Goal: Task Accomplishment & Management: Use online tool/utility

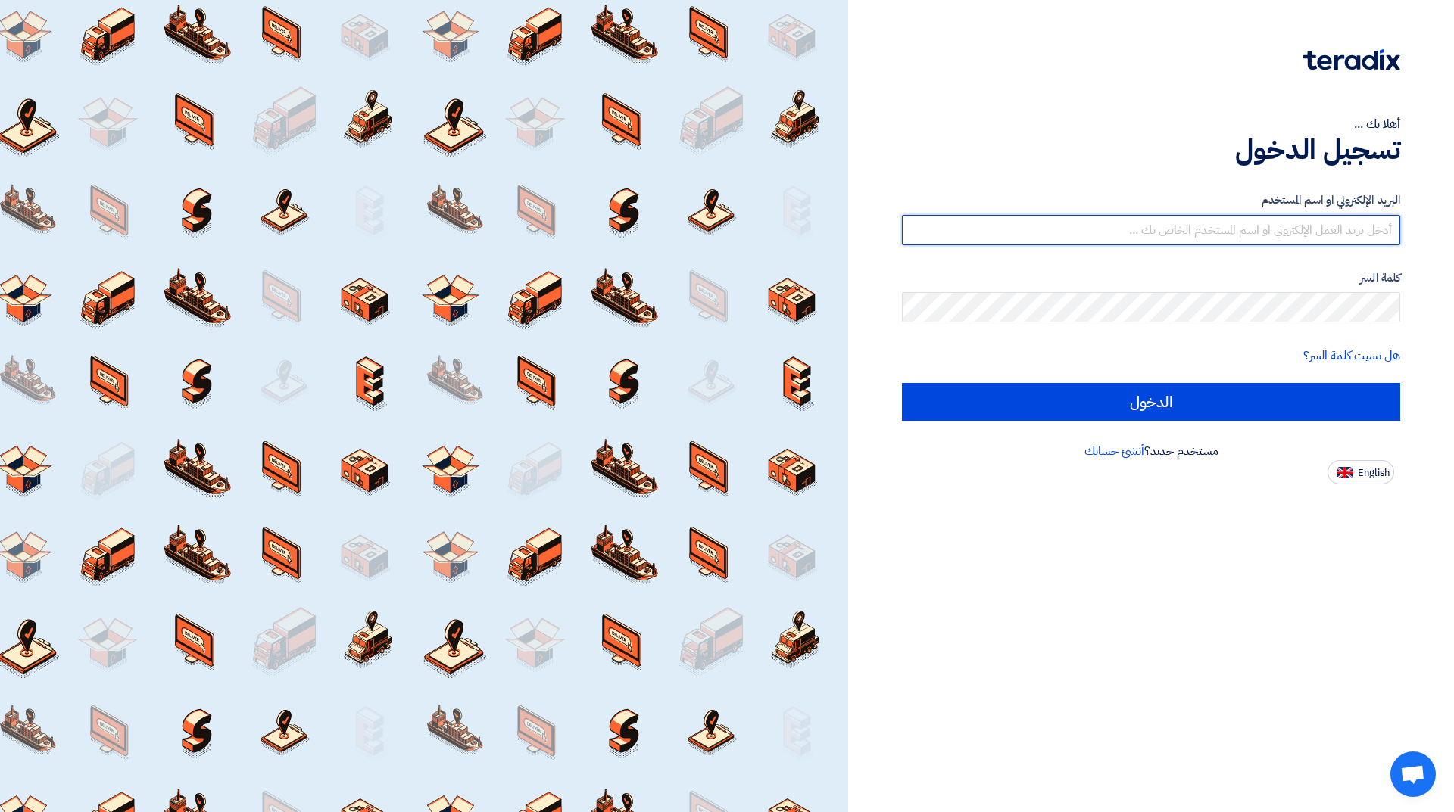
click at [1331, 223] on input "text" at bounding box center [1151, 230] width 498 height 30
type input "[EMAIL_ADDRESS][DOMAIN_NAME]"
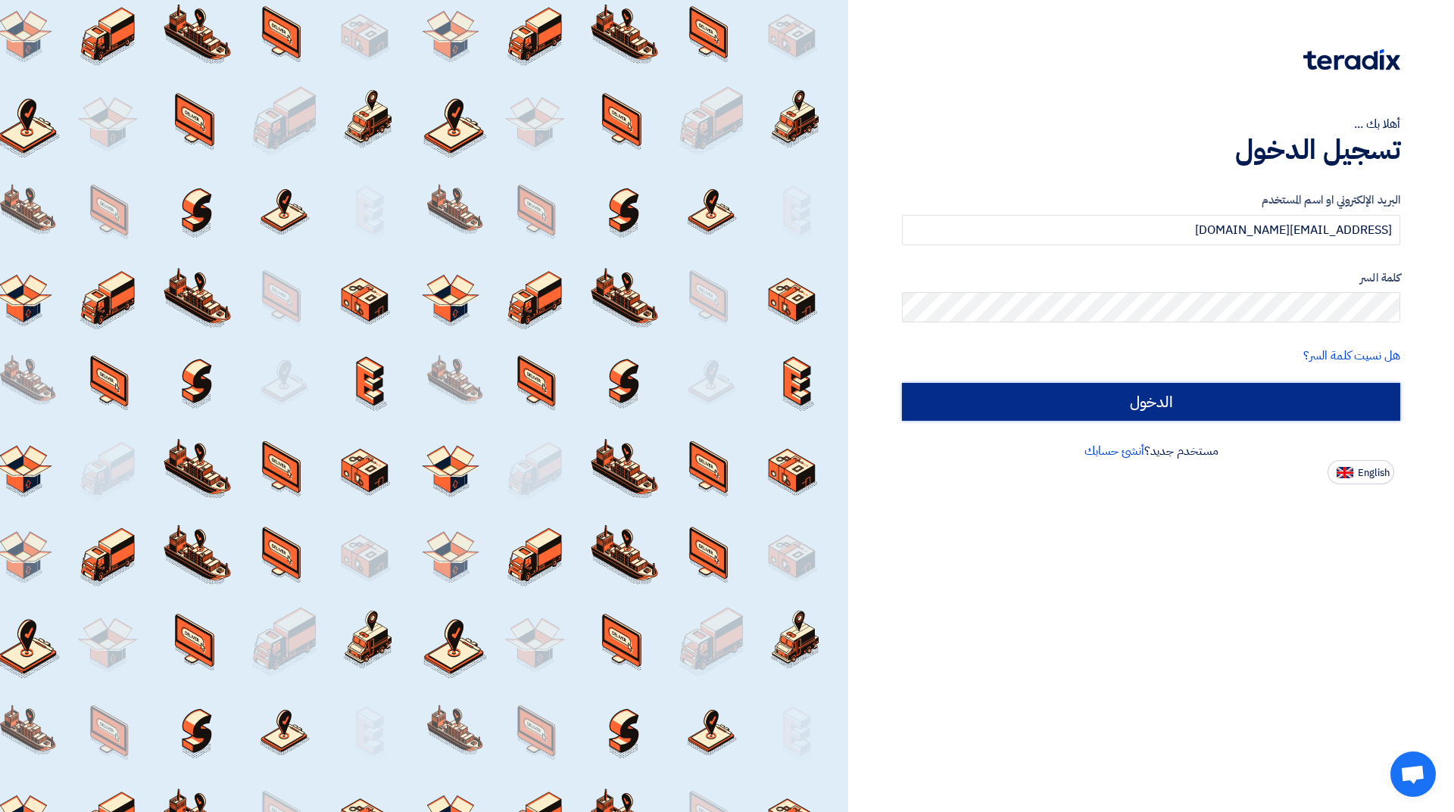
click at [1138, 396] on input "الدخول" at bounding box center [1151, 402] width 498 height 38
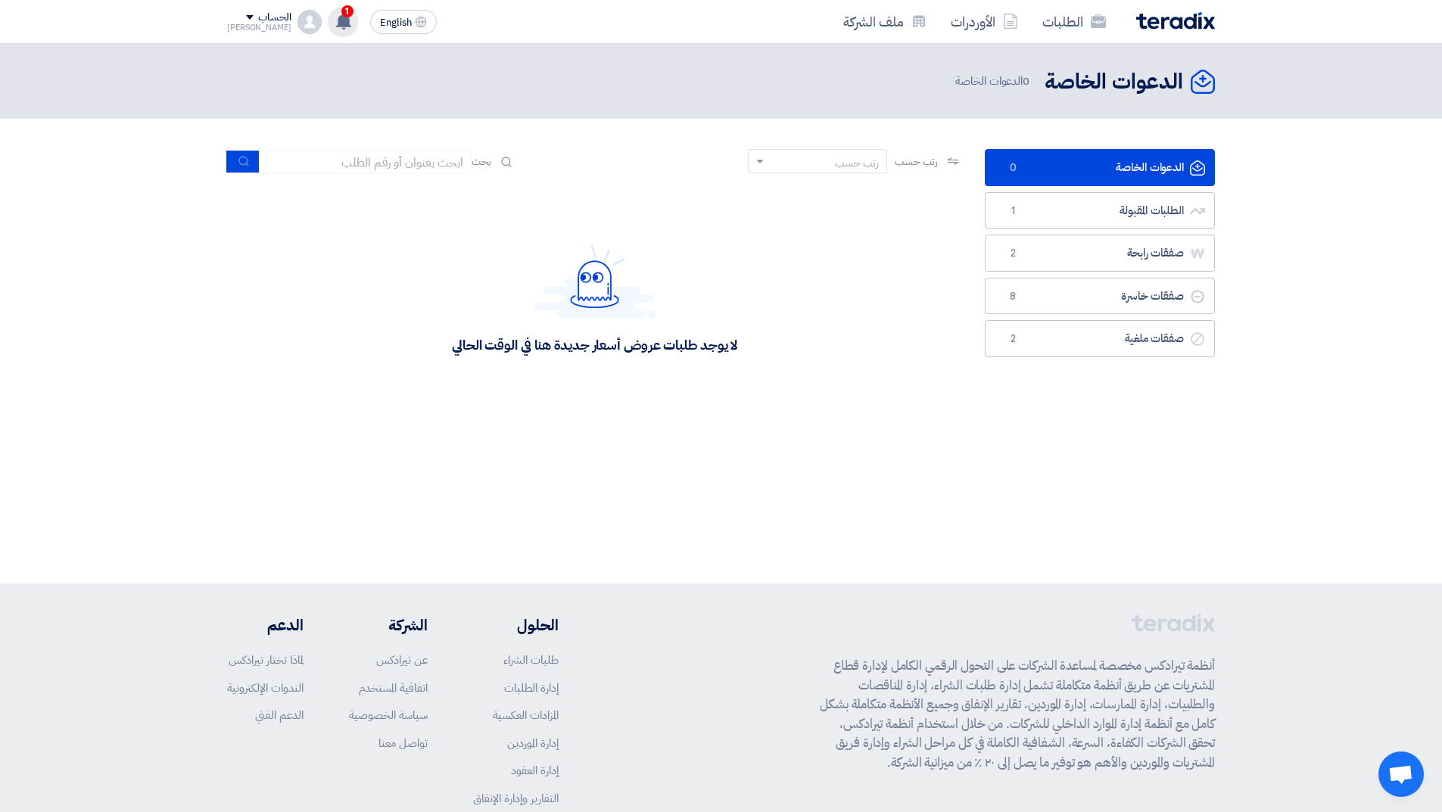
click at [336, 20] on use at bounding box center [343, 21] width 15 height 17
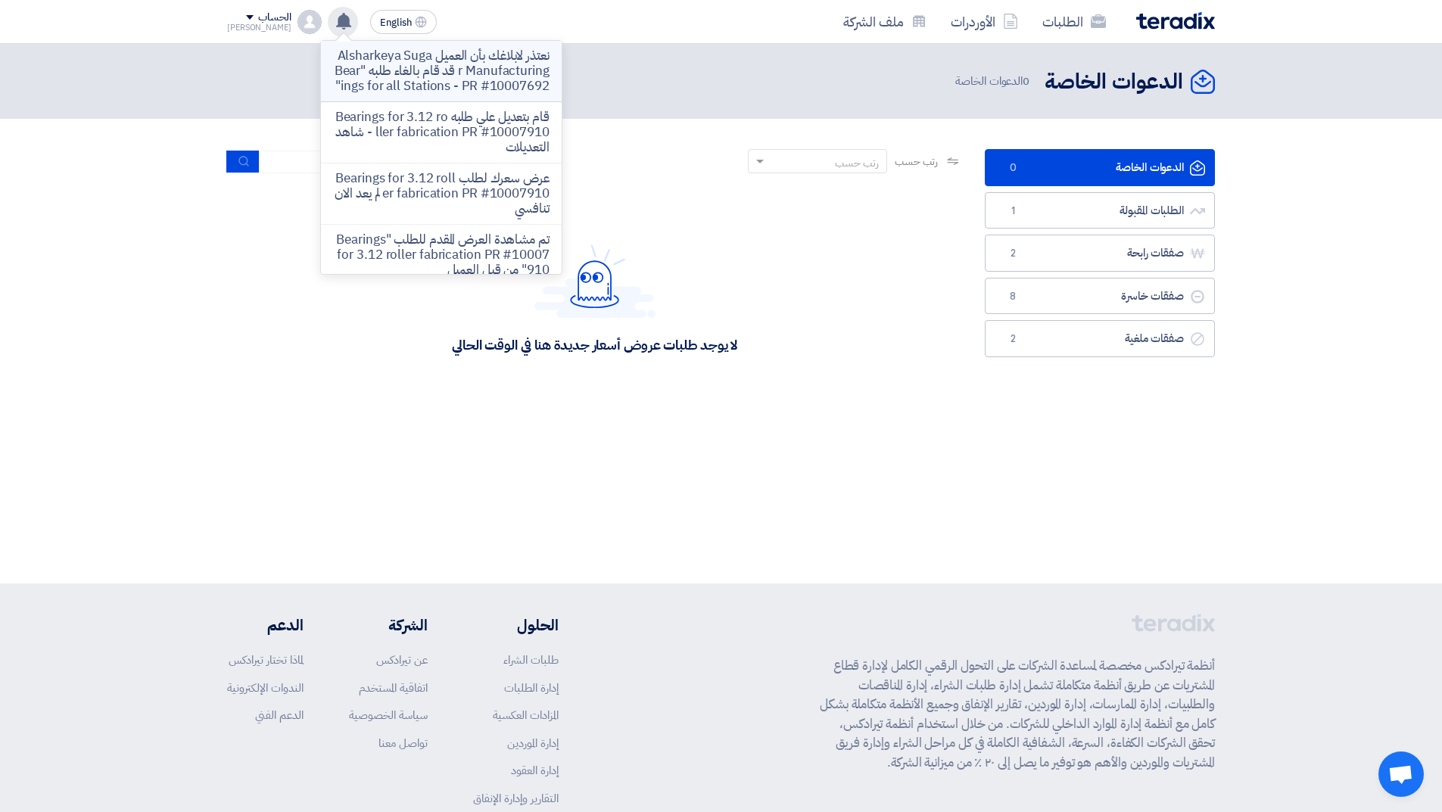
click at [417, 76] on p "نعتذر لابلاغك بأن العميل Alsharkeya Sugar Manufacturing قد قام بالغاء طلبه "Bea…" at bounding box center [441, 70] width 217 height 45
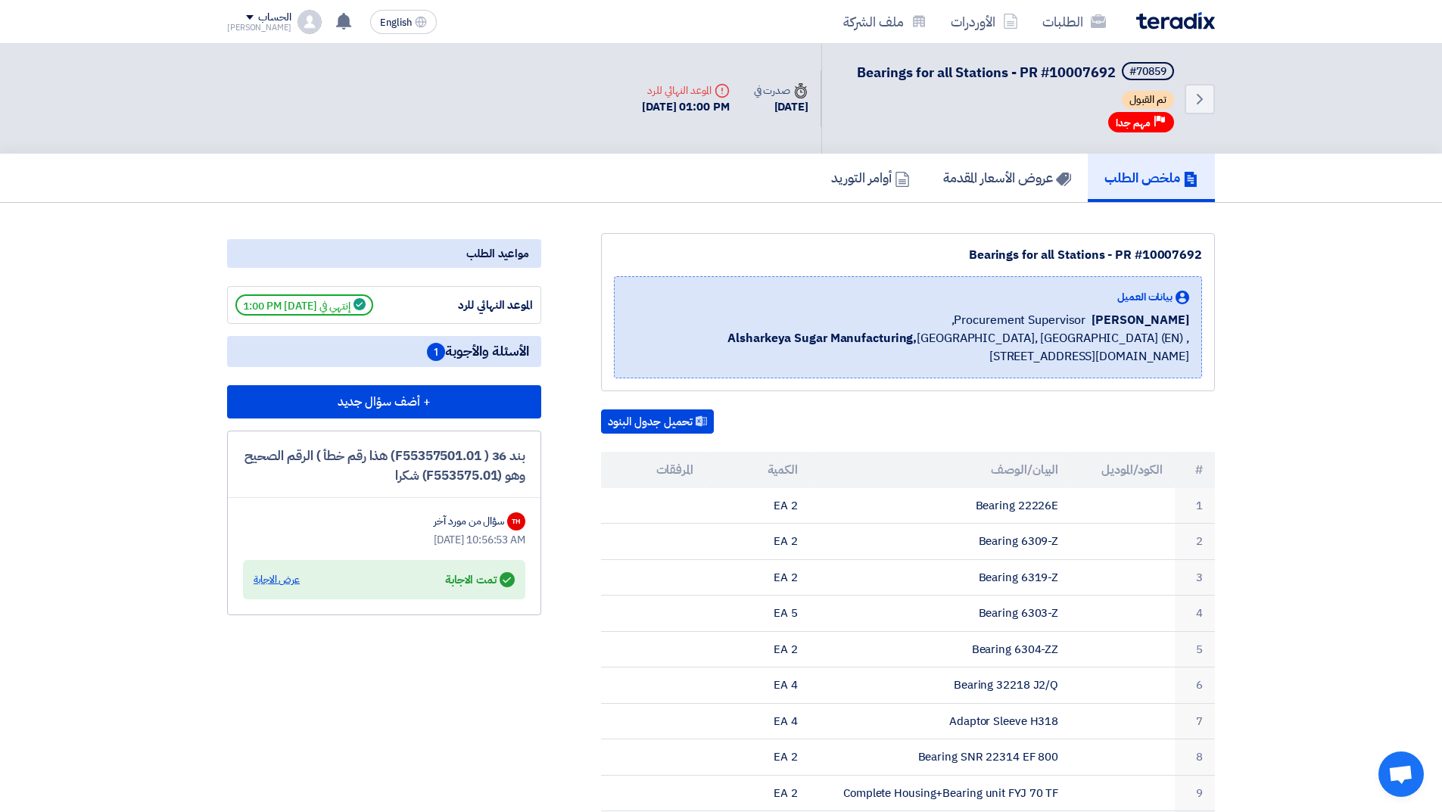
click at [290, 577] on div "عرض الاجابة" at bounding box center [277, 579] width 46 height 15
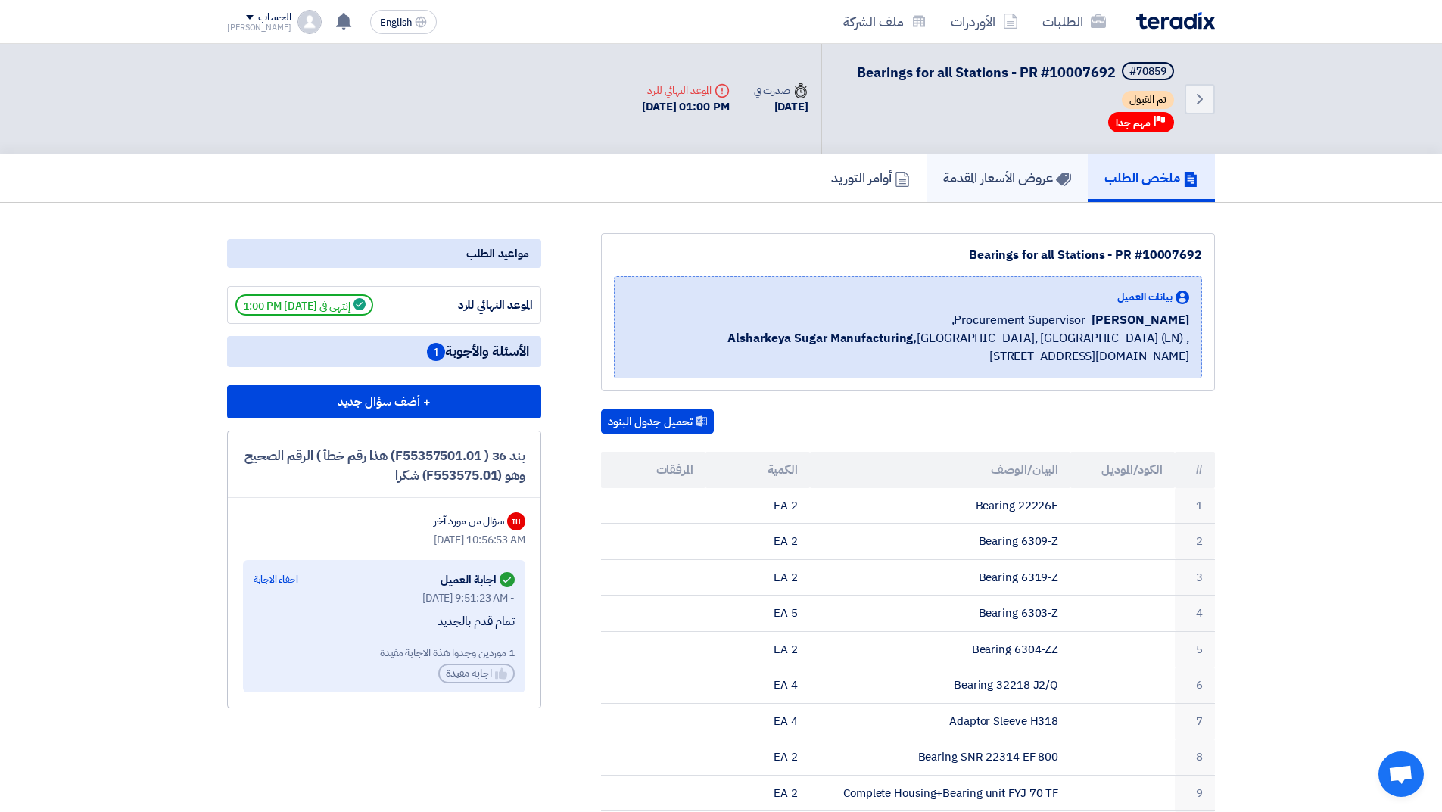
click at [1000, 179] on h5 "عروض الأسعار المقدمة" at bounding box center [1007, 177] width 128 height 17
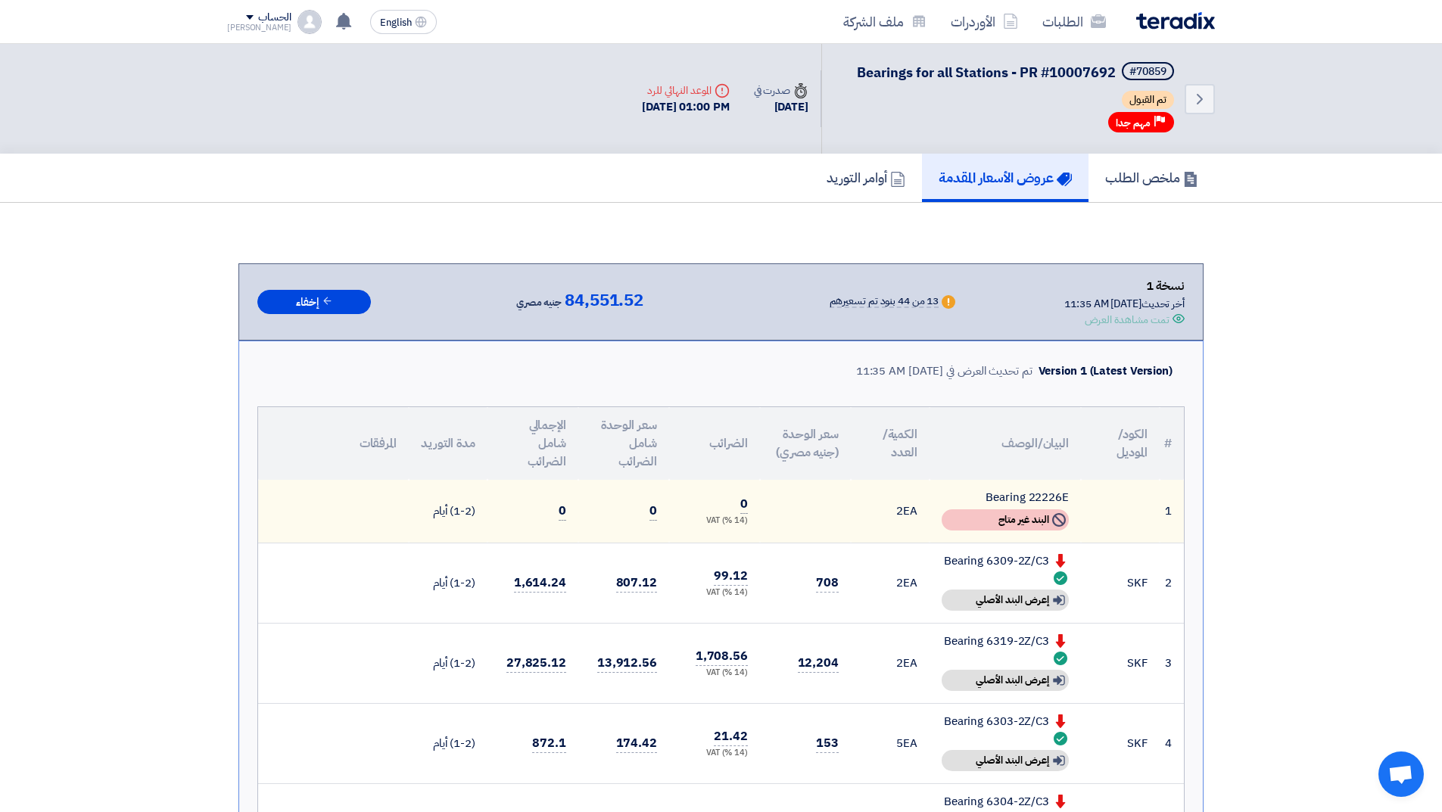
click at [1151, 12] on img at bounding box center [1176, 20] width 79 height 17
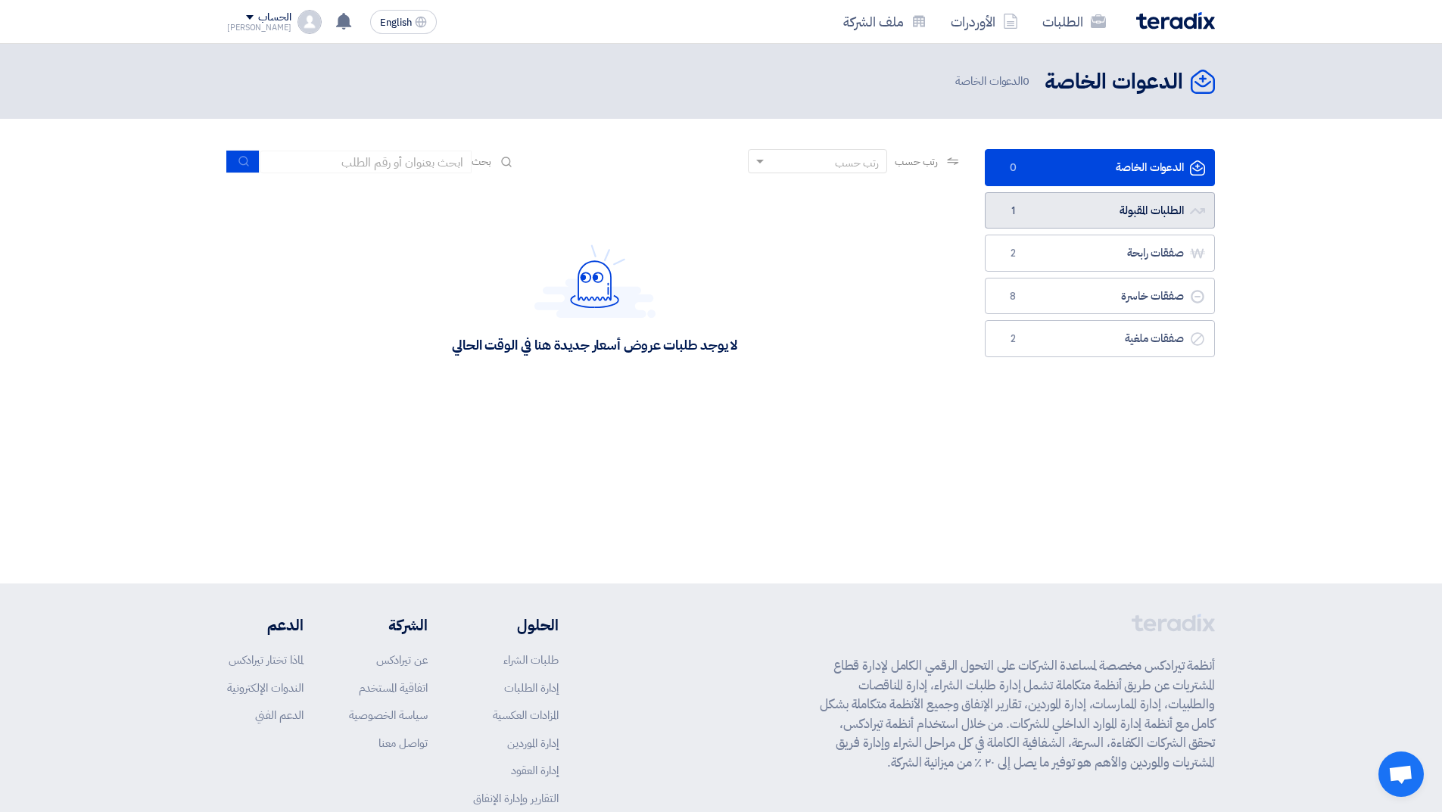
click at [1024, 207] on link "الطلبات المقبولة الطلبات المقبولة 1" at bounding box center [1100, 210] width 230 height 37
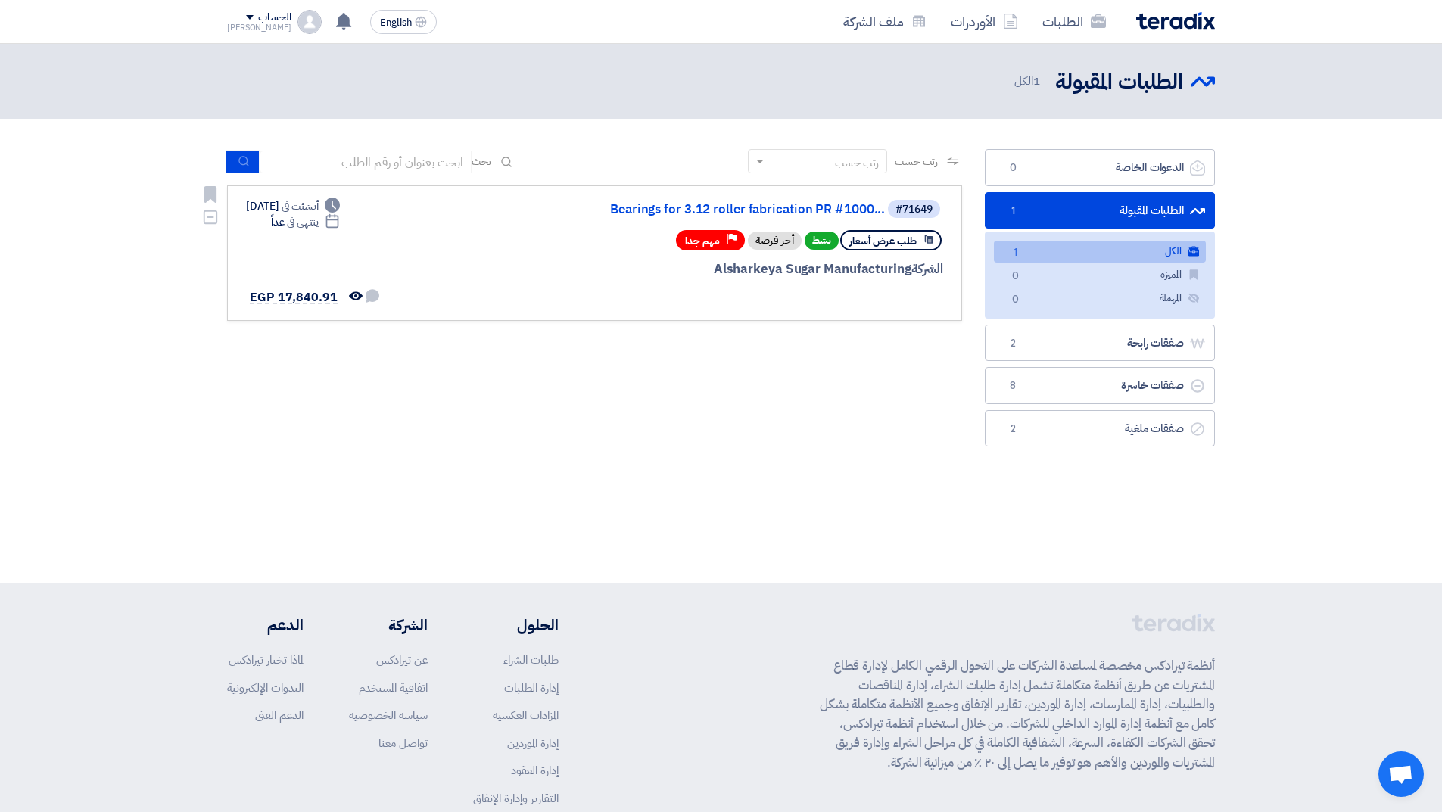
click at [632, 201] on div "#71649 Bearings for 3.12 roller fabrication PR #1000..." at bounding box center [761, 208] width 364 height 21
click at [637, 212] on link "Bearings for 3.12 roller fabrication PR #1000..." at bounding box center [733, 210] width 303 height 14
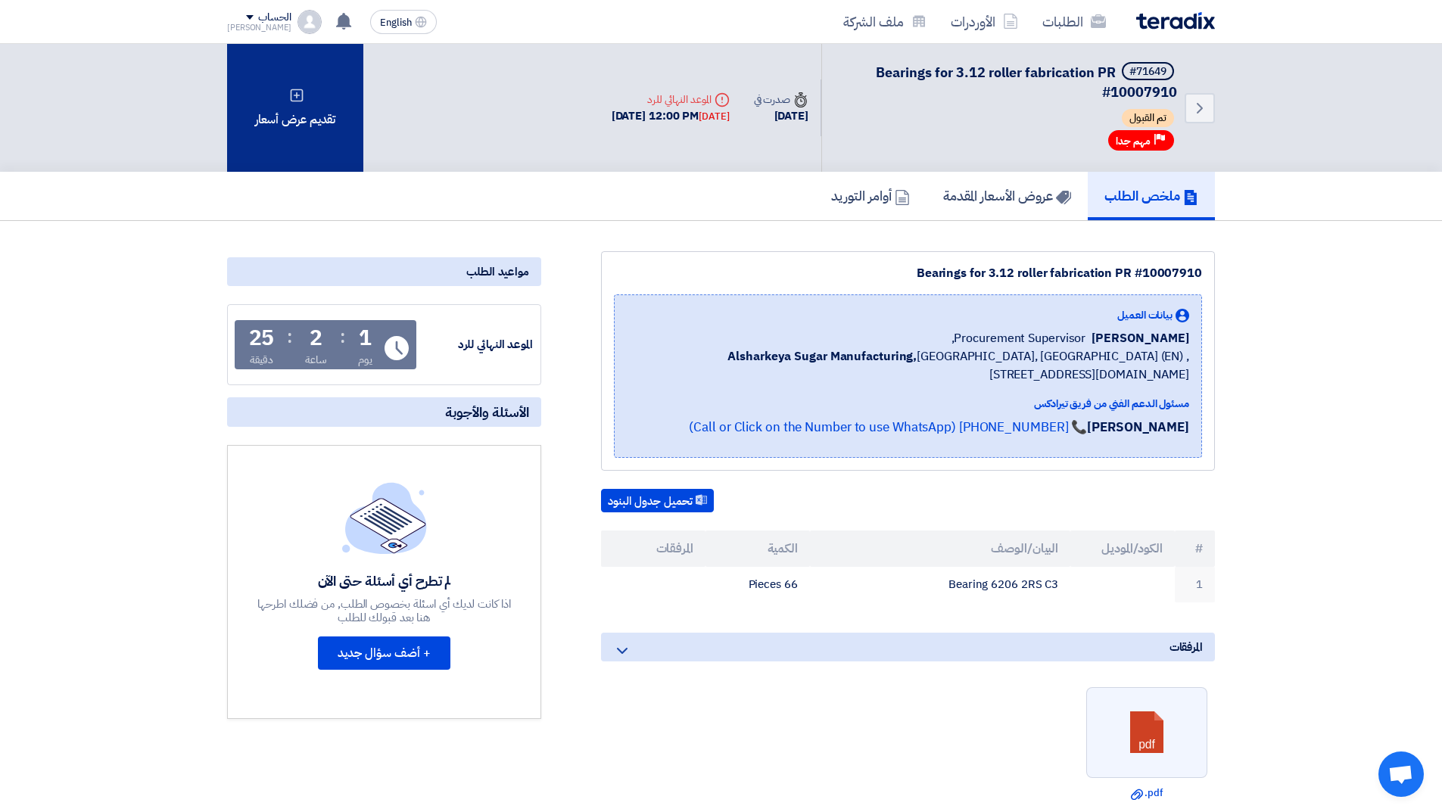
click at [289, 136] on div "تقديم عرض أسعار" at bounding box center [295, 108] width 136 height 128
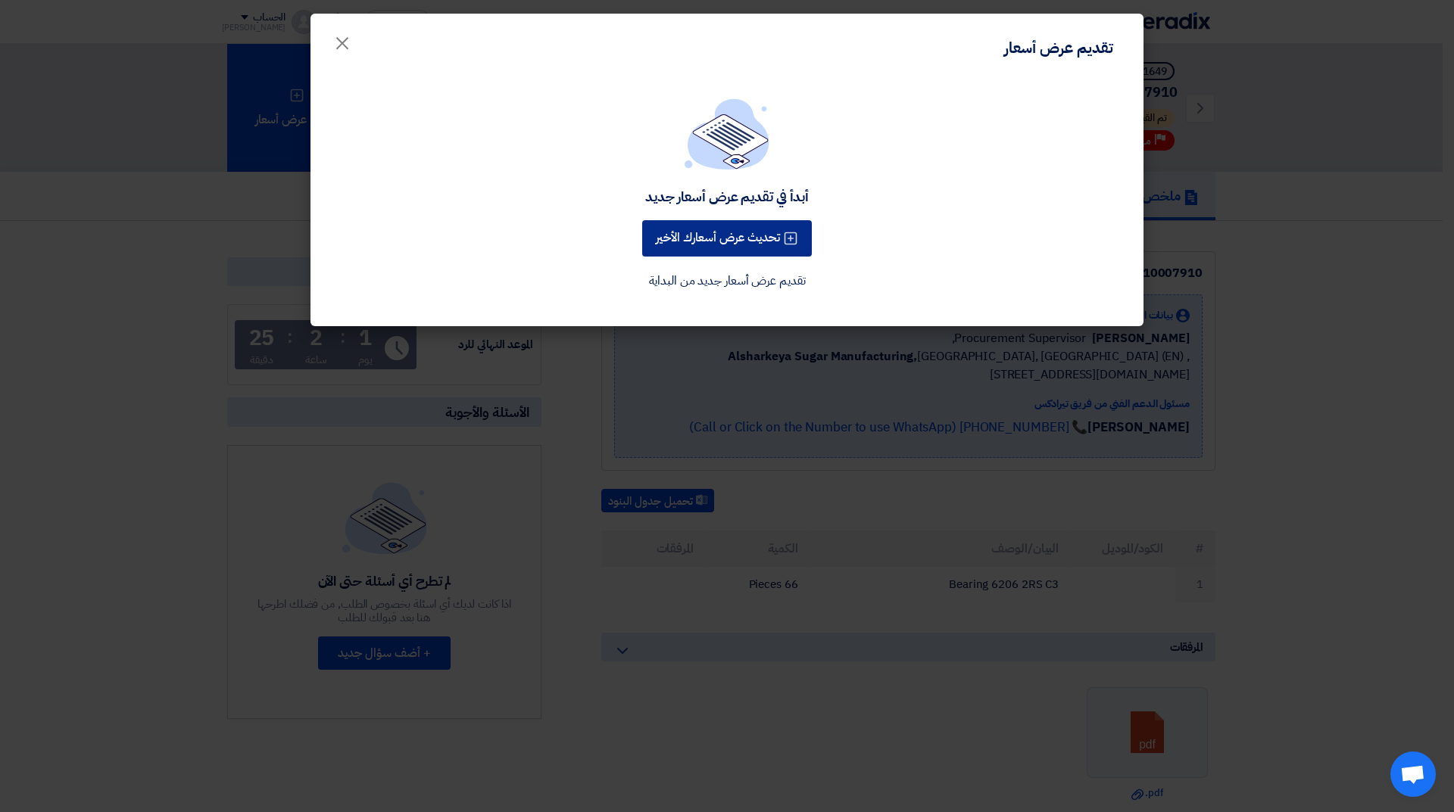
click at [727, 236] on button "تحديث عرض أسعارك الأخير" at bounding box center [727, 238] width 170 height 36
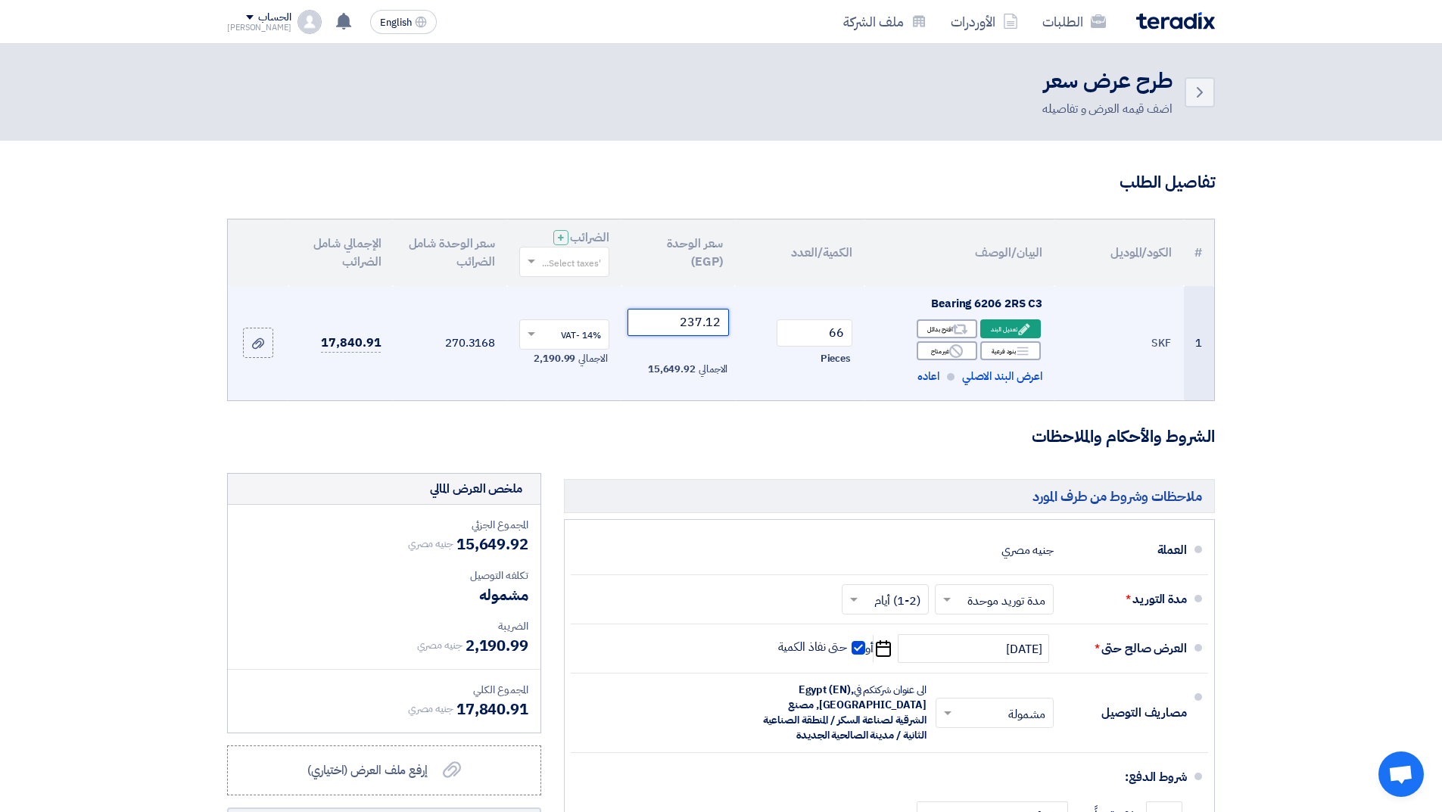
click at [691, 319] on input "237.12" at bounding box center [679, 322] width 102 height 27
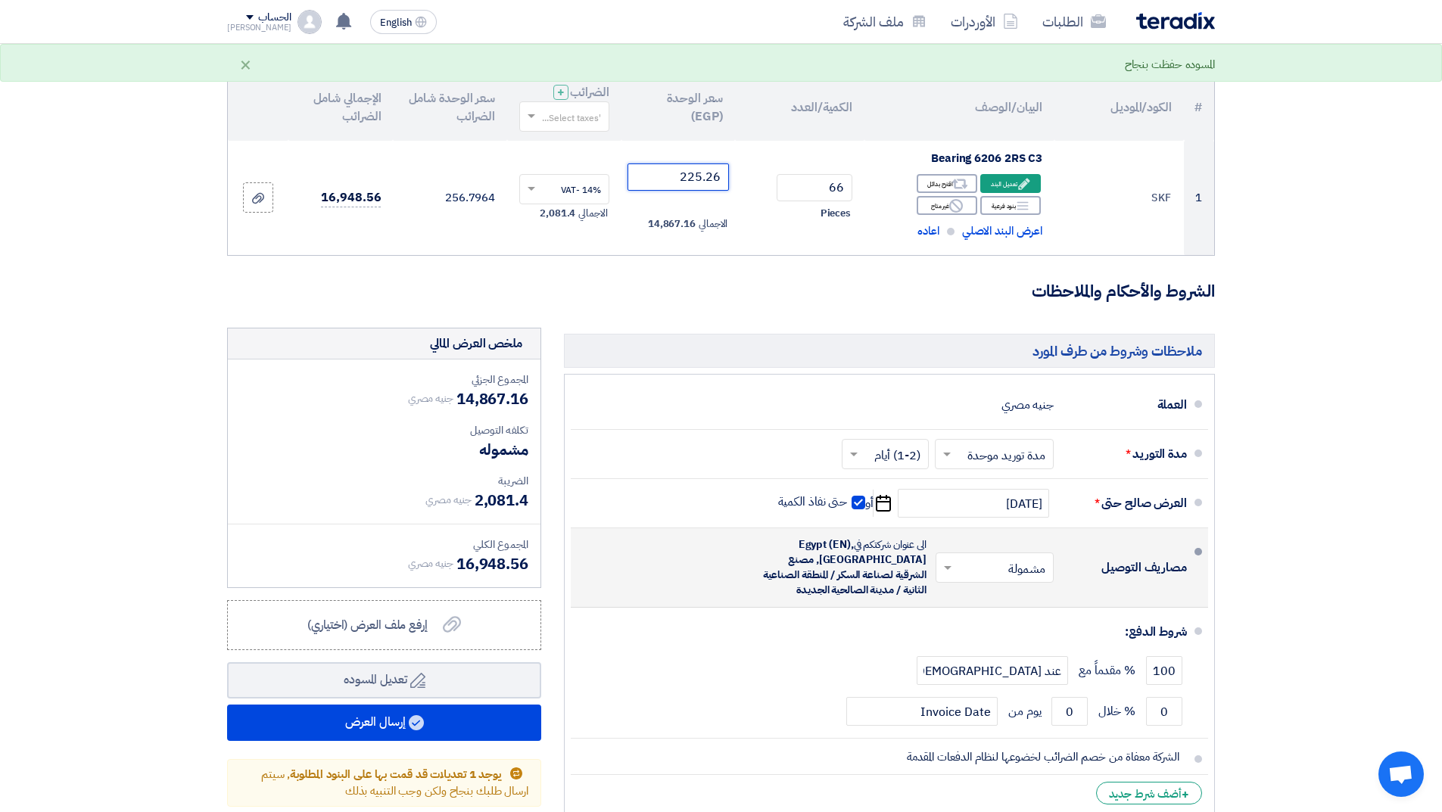
scroll to position [76, 0]
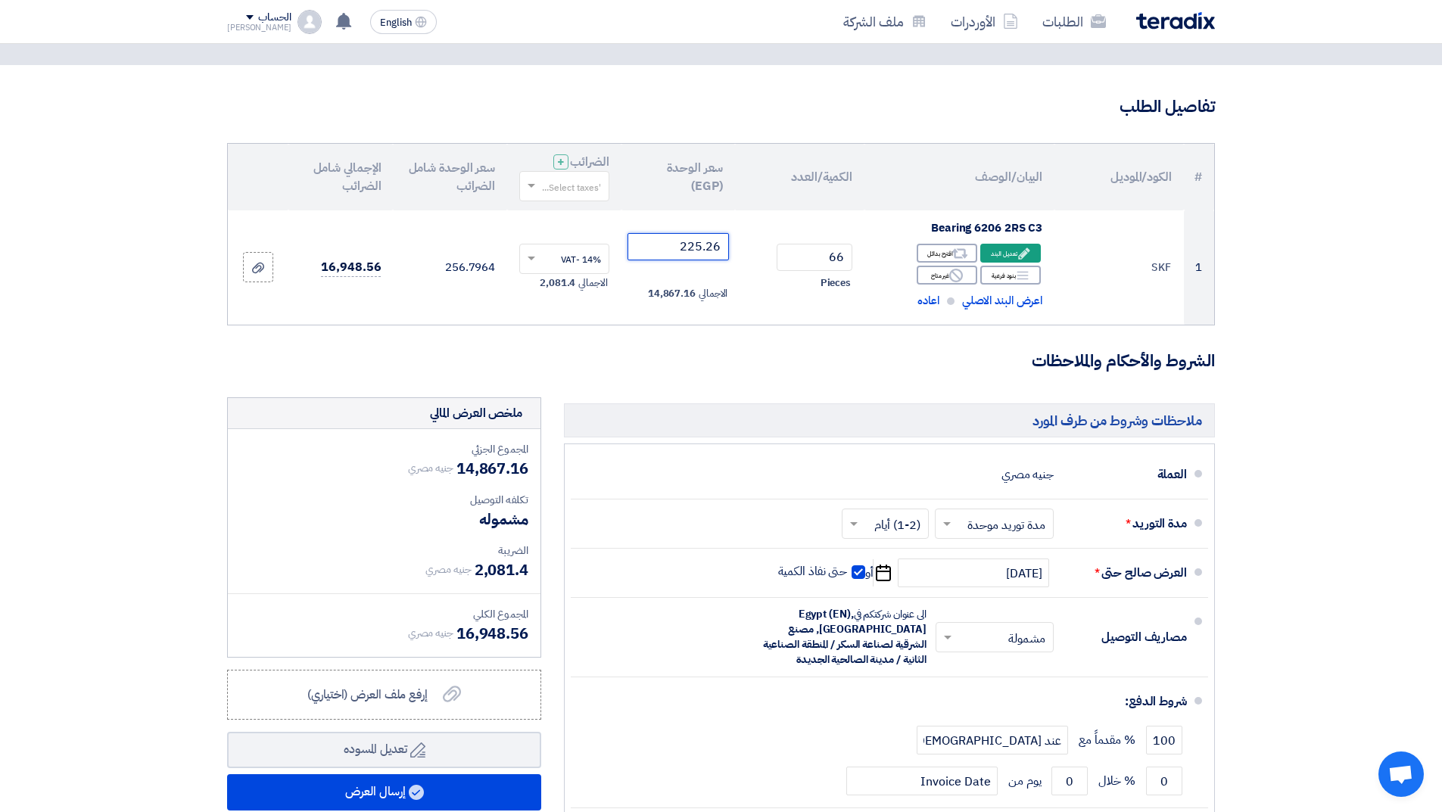
type input "225.26"
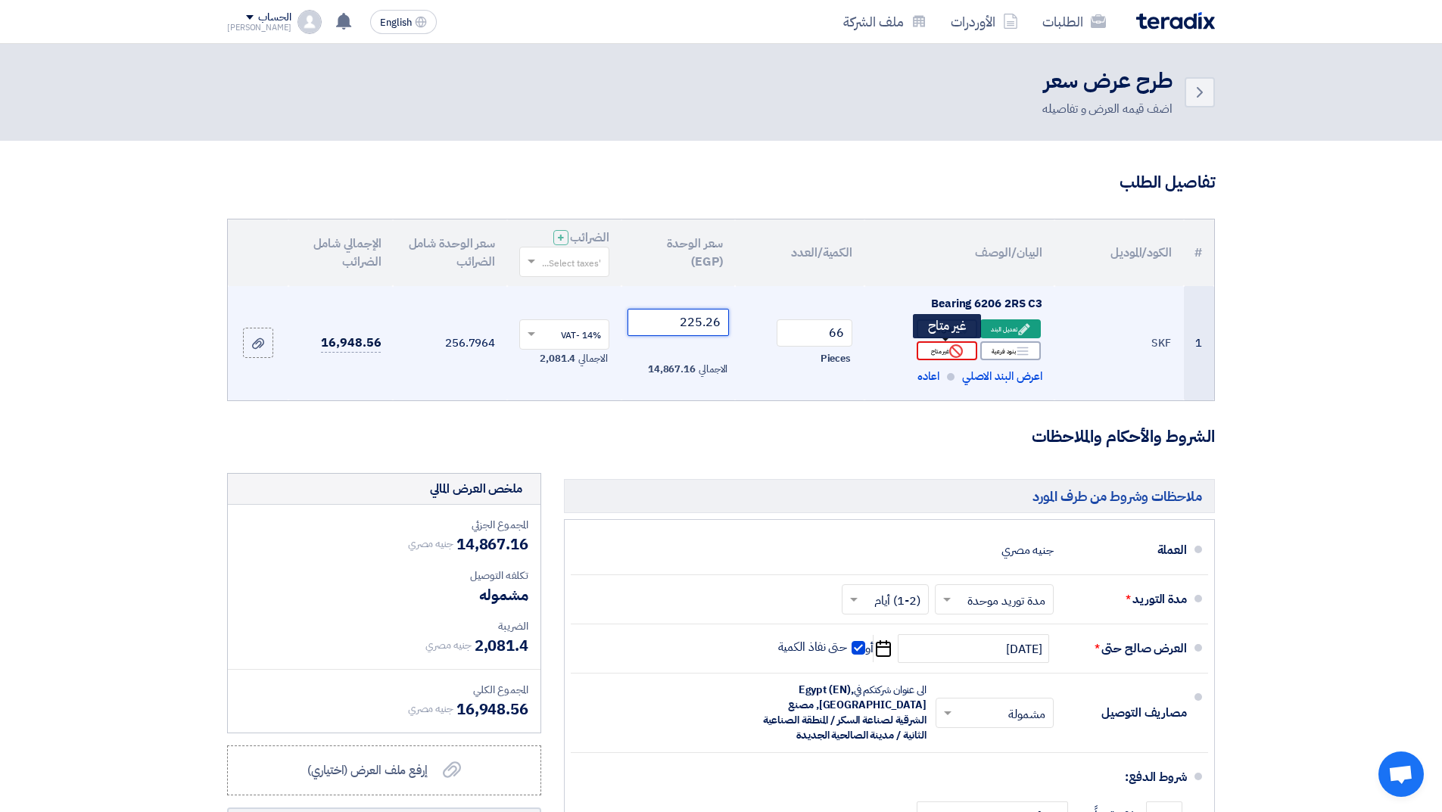
scroll to position [379, 0]
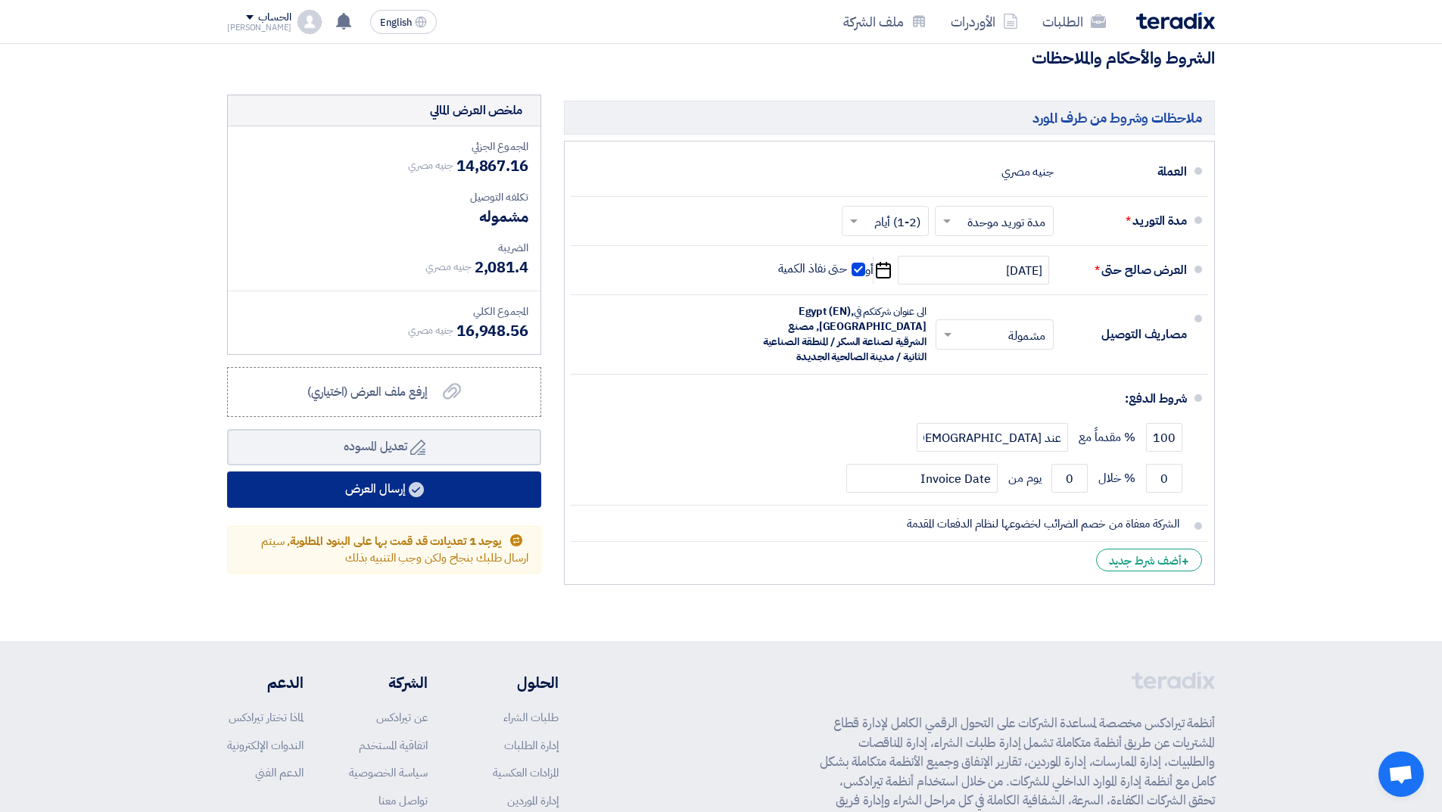
click at [438, 486] on button "إرسال العرض" at bounding box center [384, 490] width 314 height 36
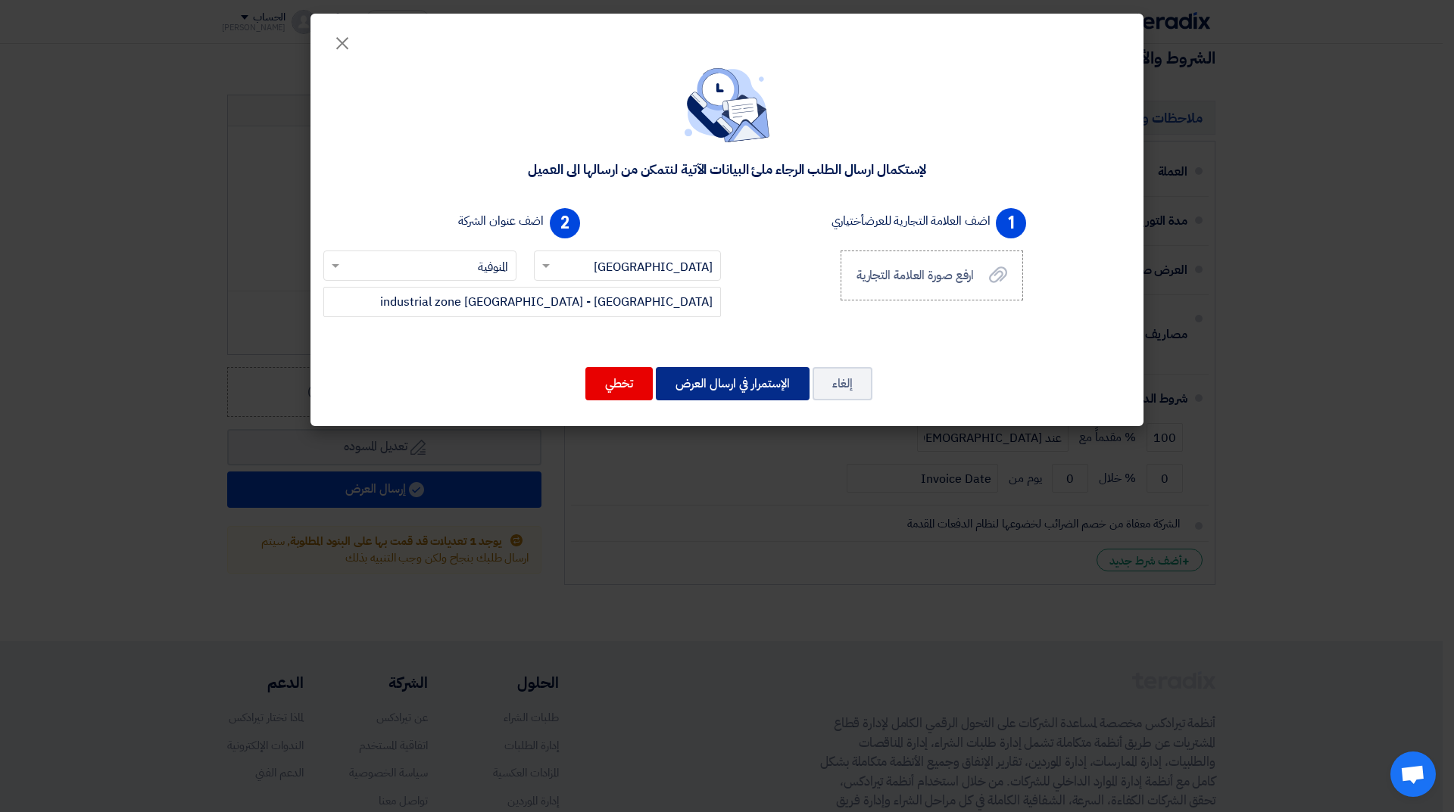
click at [741, 384] on button "الإستمرار في ارسال العرض" at bounding box center [733, 383] width 154 height 33
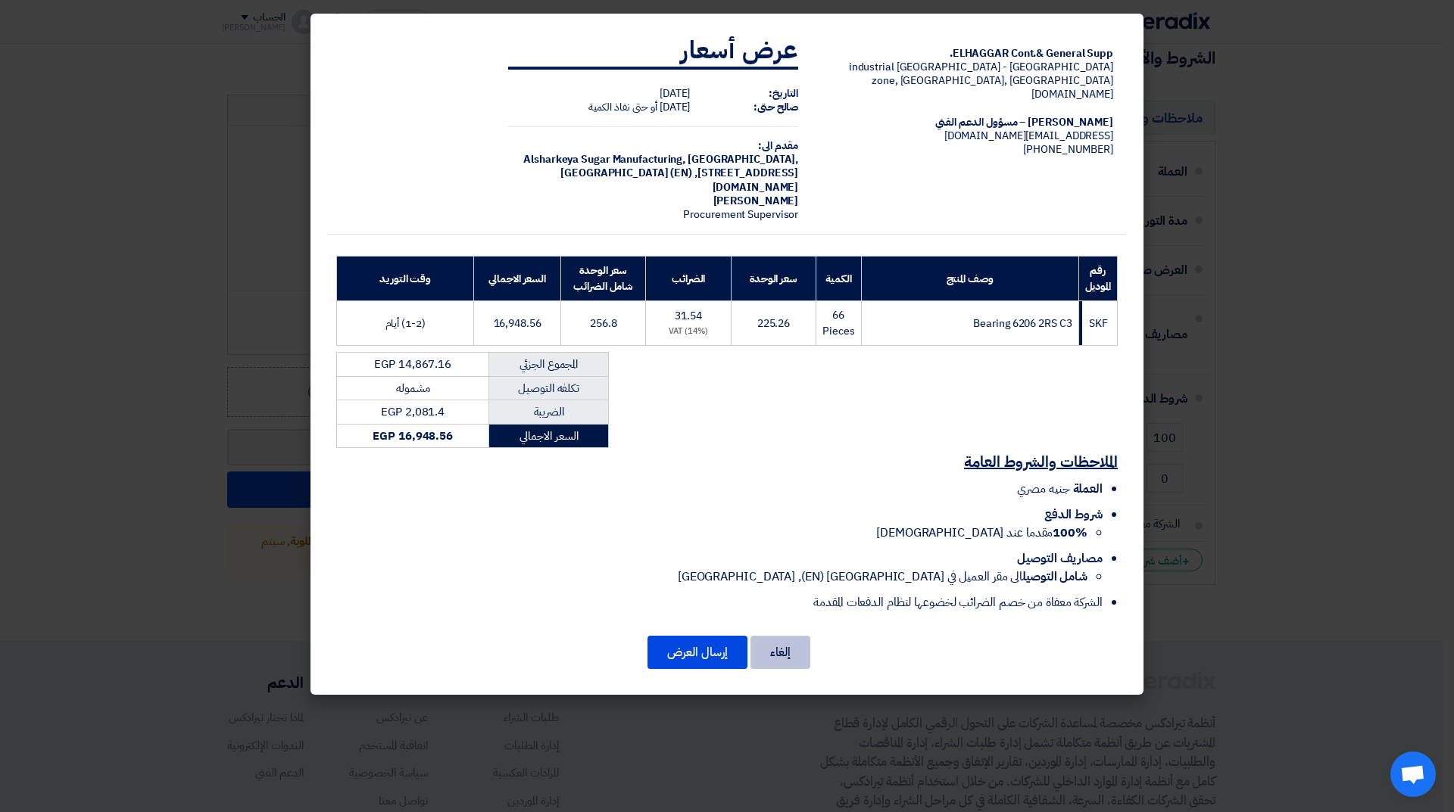
click at [787, 656] on button "إلغاء" at bounding box center [780, 652] width 60 height 33
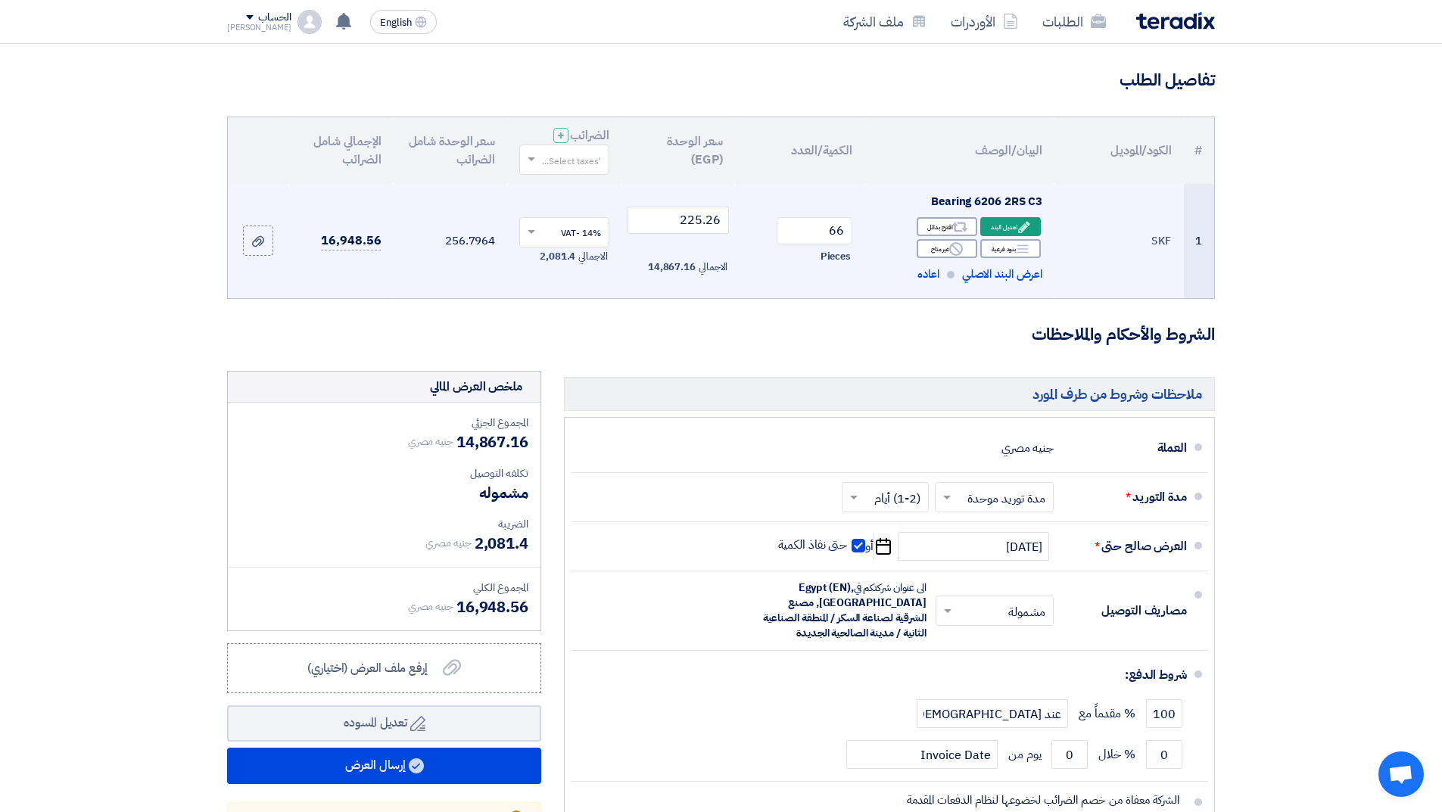
scroll to position [76, 0]
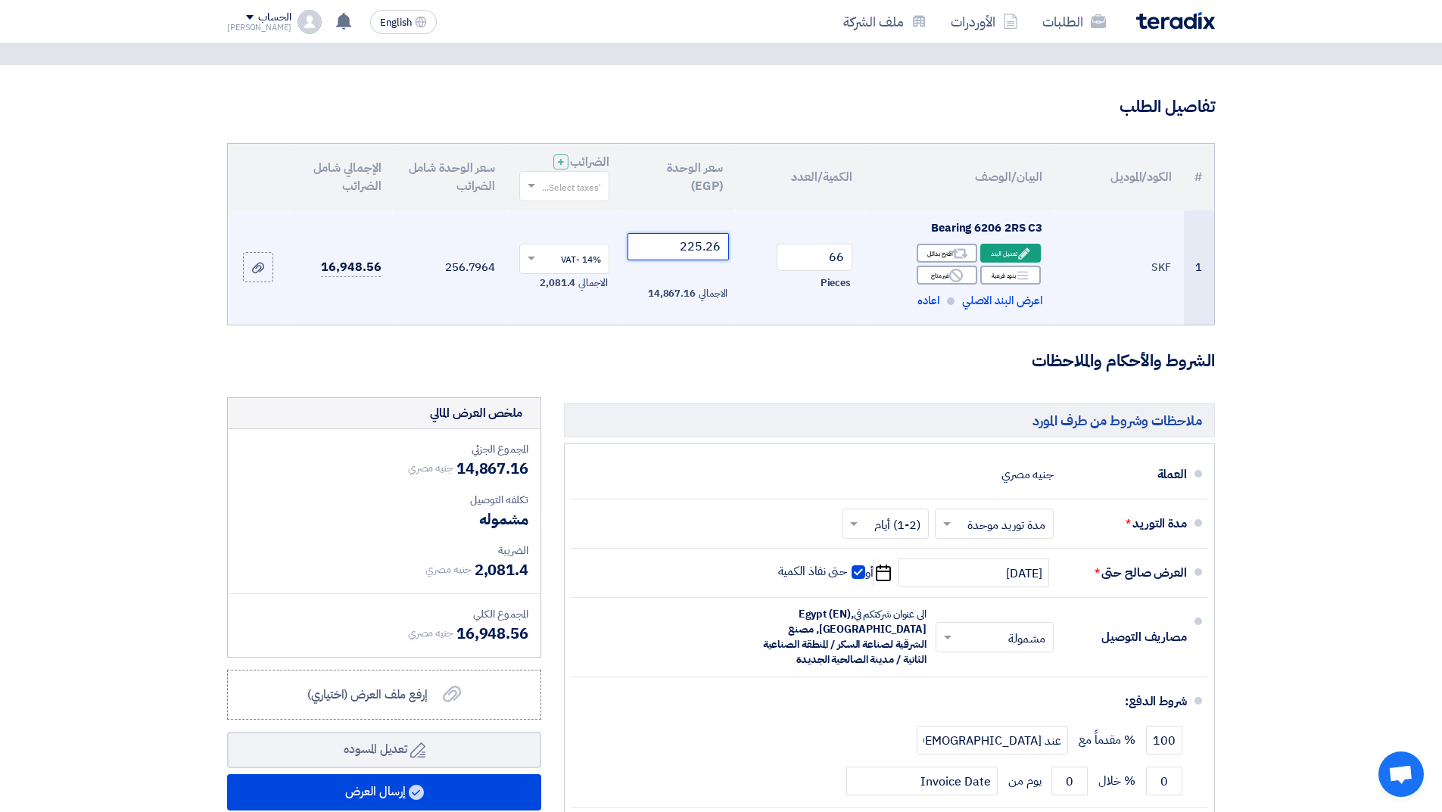
click at [681, 250] on input "225.26" at bounding box center [679, 246] width 102 height 27
click at [227, 732] on button "Draft تعديل المسوده" at bounding box center [384, 750] width 314 height 36
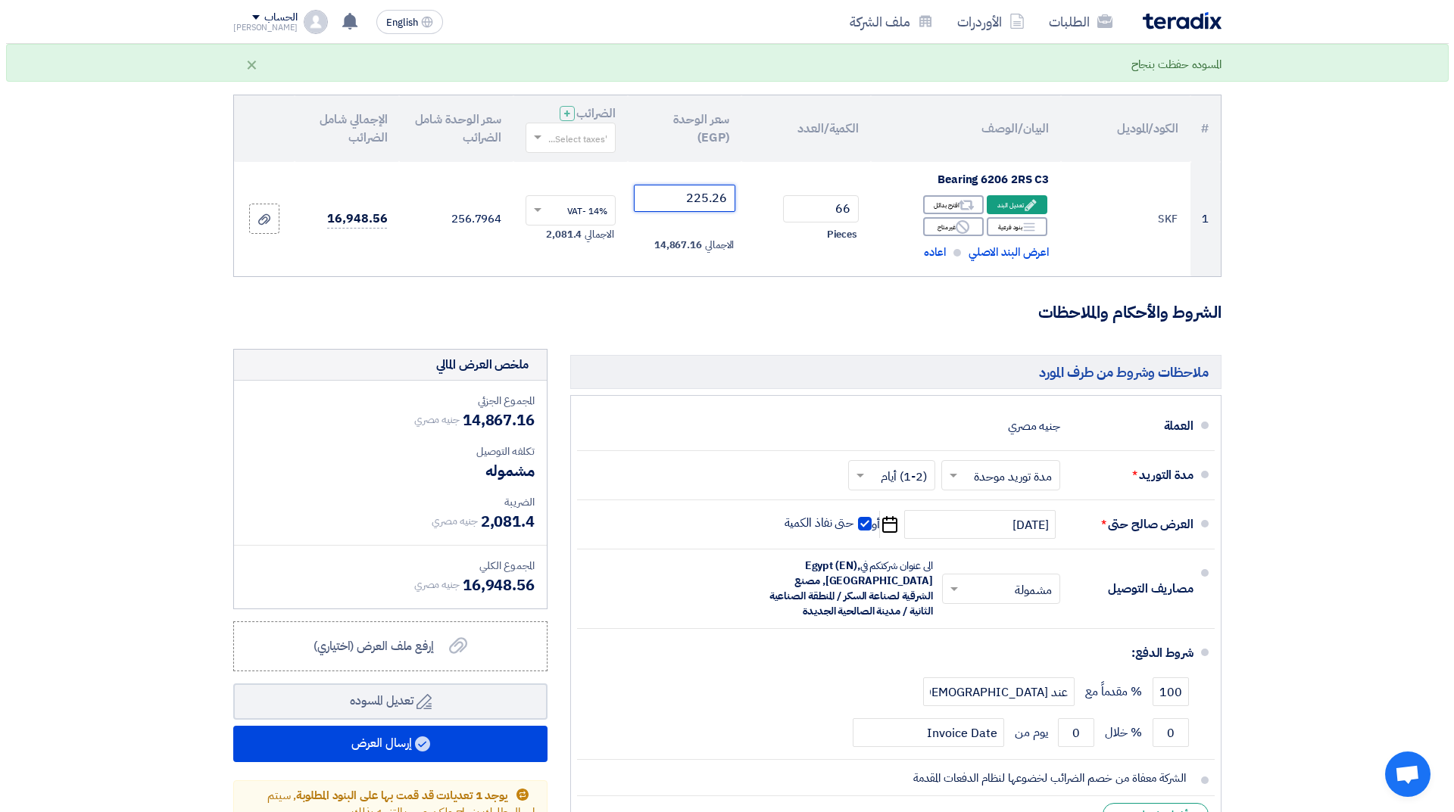
scroll to position [151, 0]
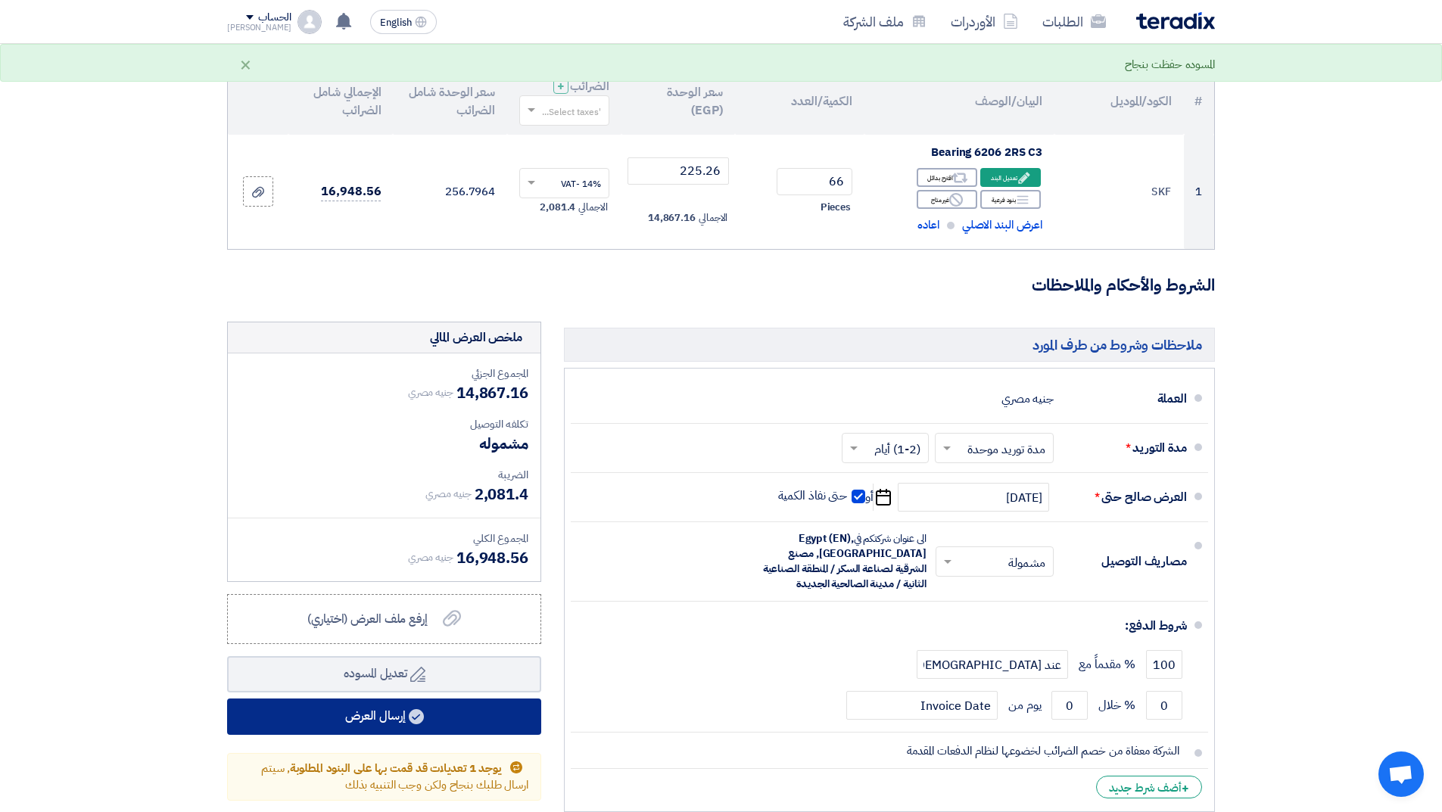
click at [401, 718] on button "إرسال العرض" at bounding box center [384, 717] width 314 height 36
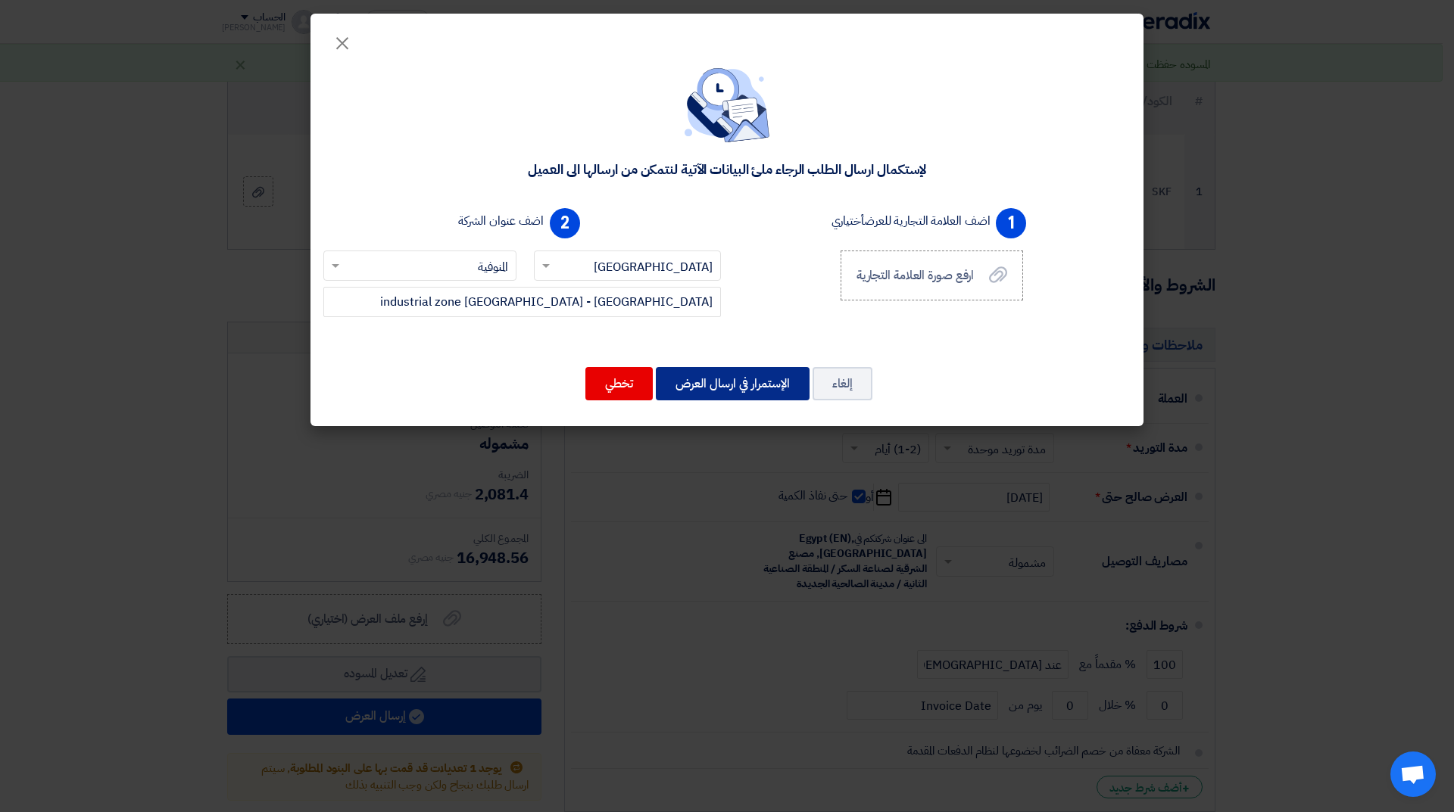
click at [742, 382] on button "الإستمرار في ارسال العرض" at bounding box center [733, 383] width 154 height 33
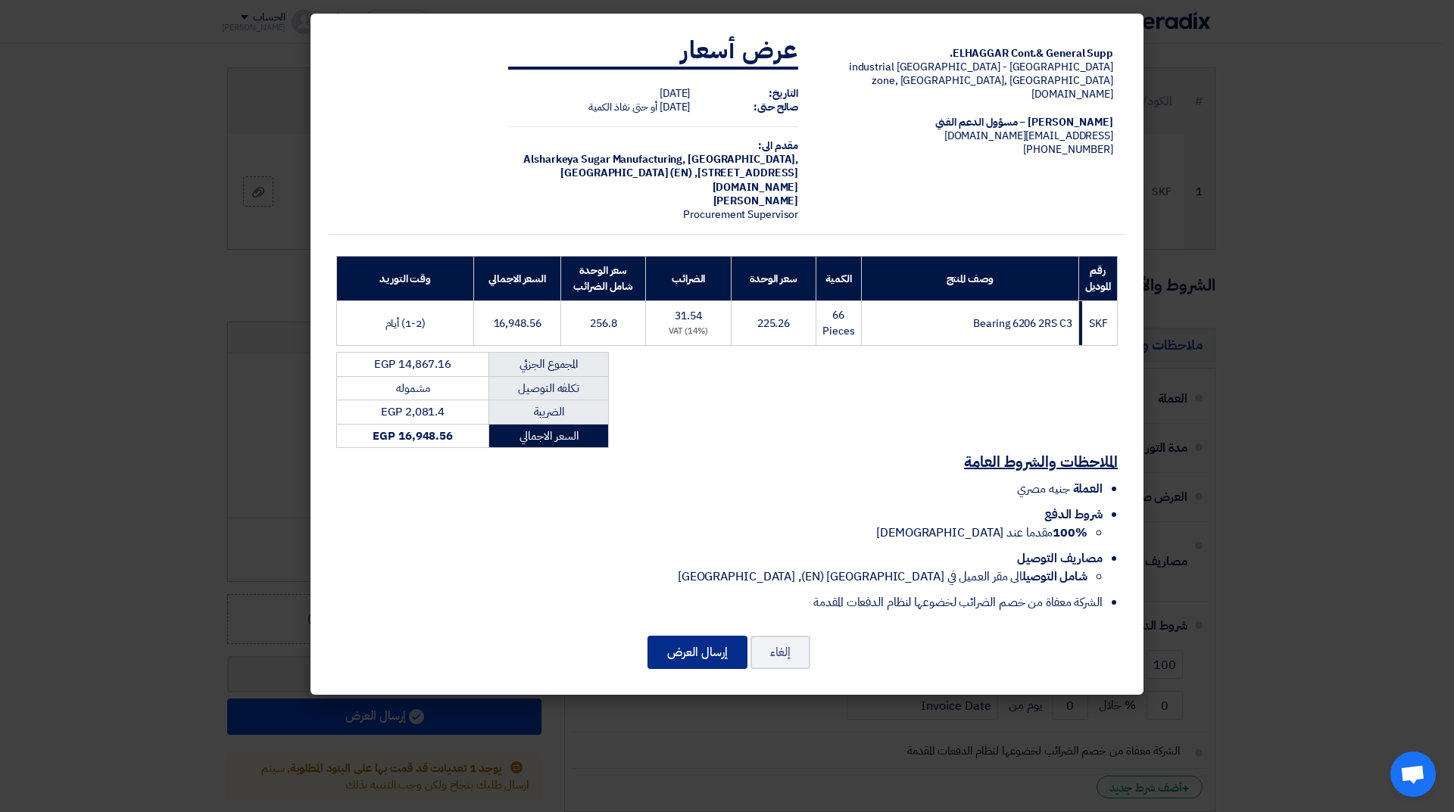
click at [688, 647] on button "إرسال العرض" at bounding box center [697, 652] width 100 height 33
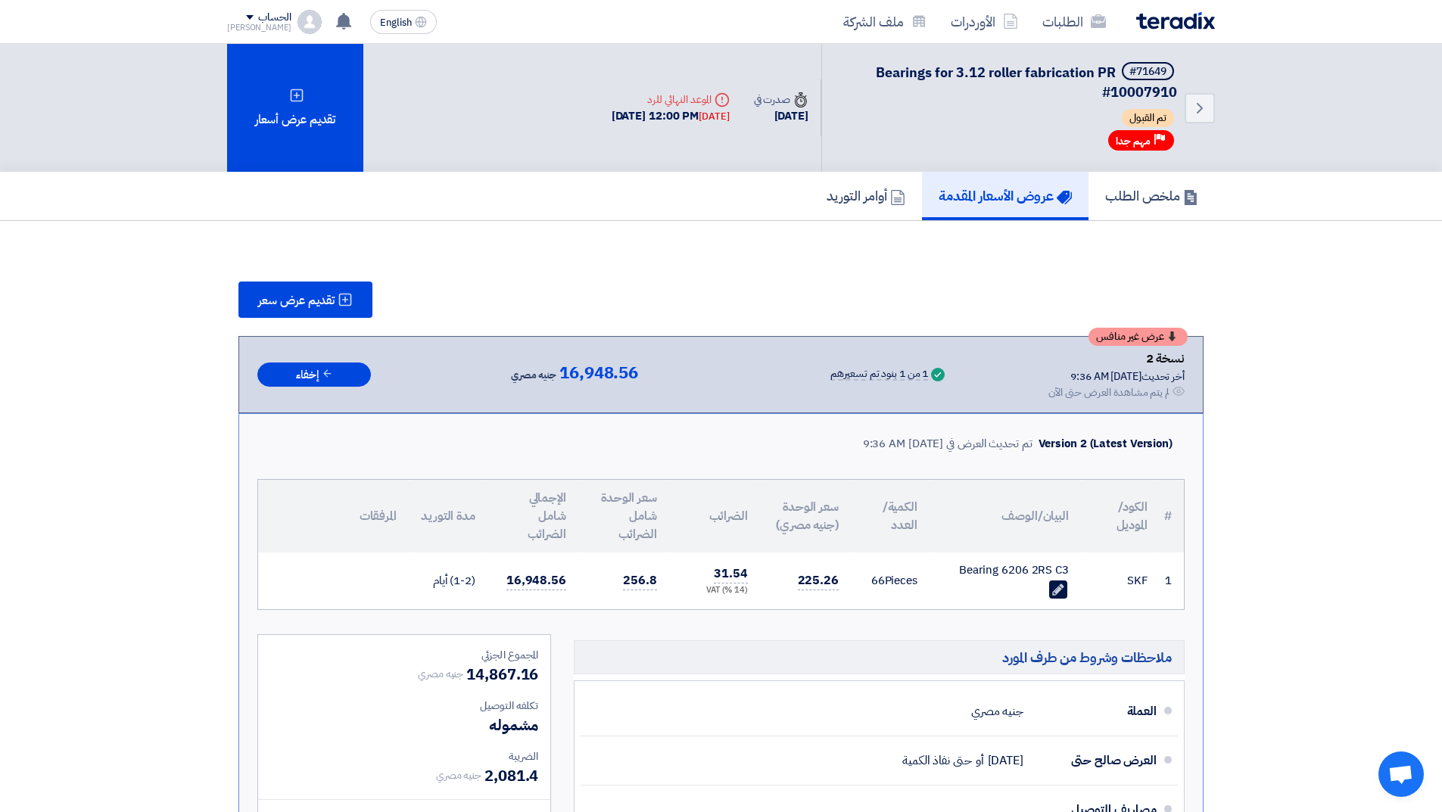
click at [1166, 19] on img at bounding box center [1176, 20] width 79 height 17
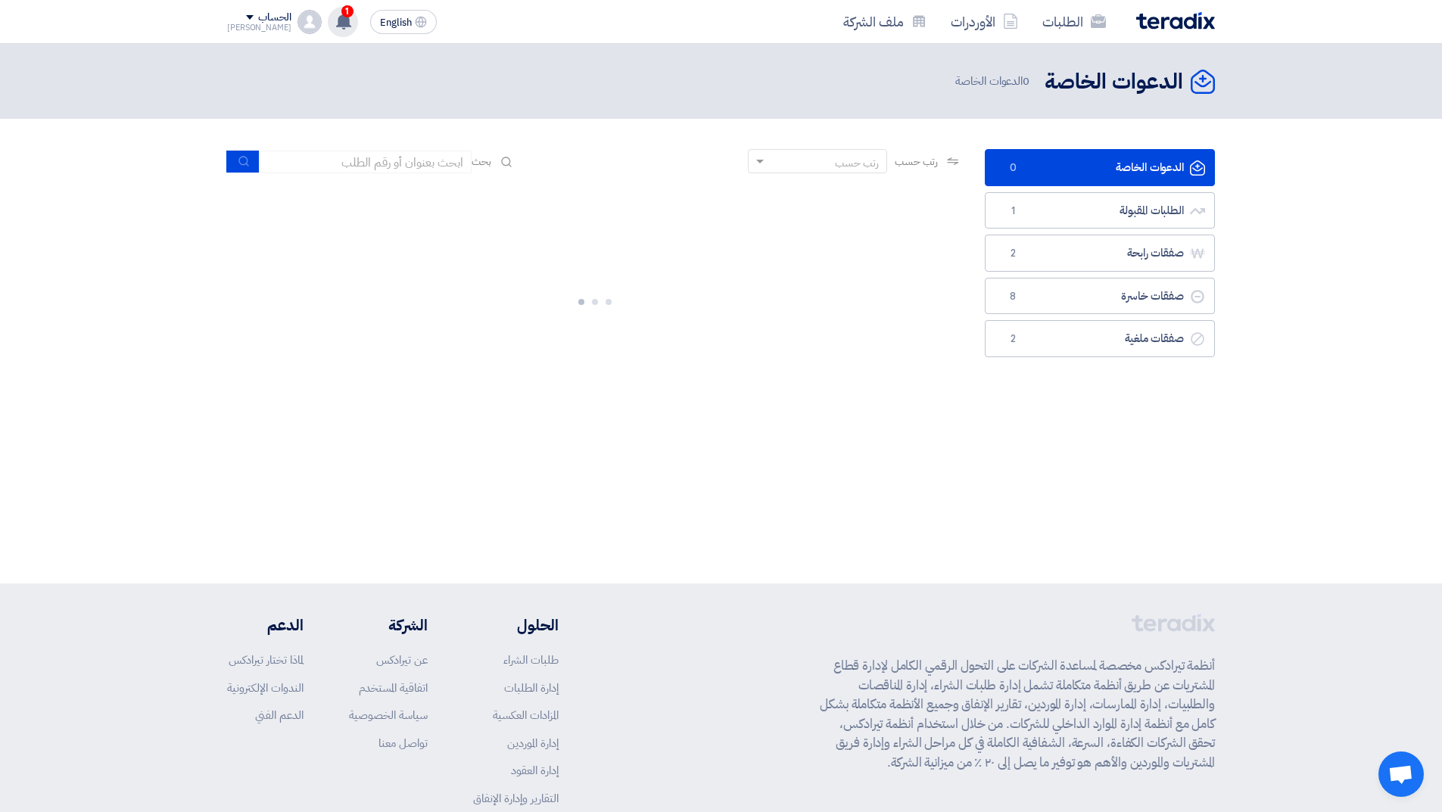
click at [335, 20] on icon at bounding box center [343, 21] width 17 height 17
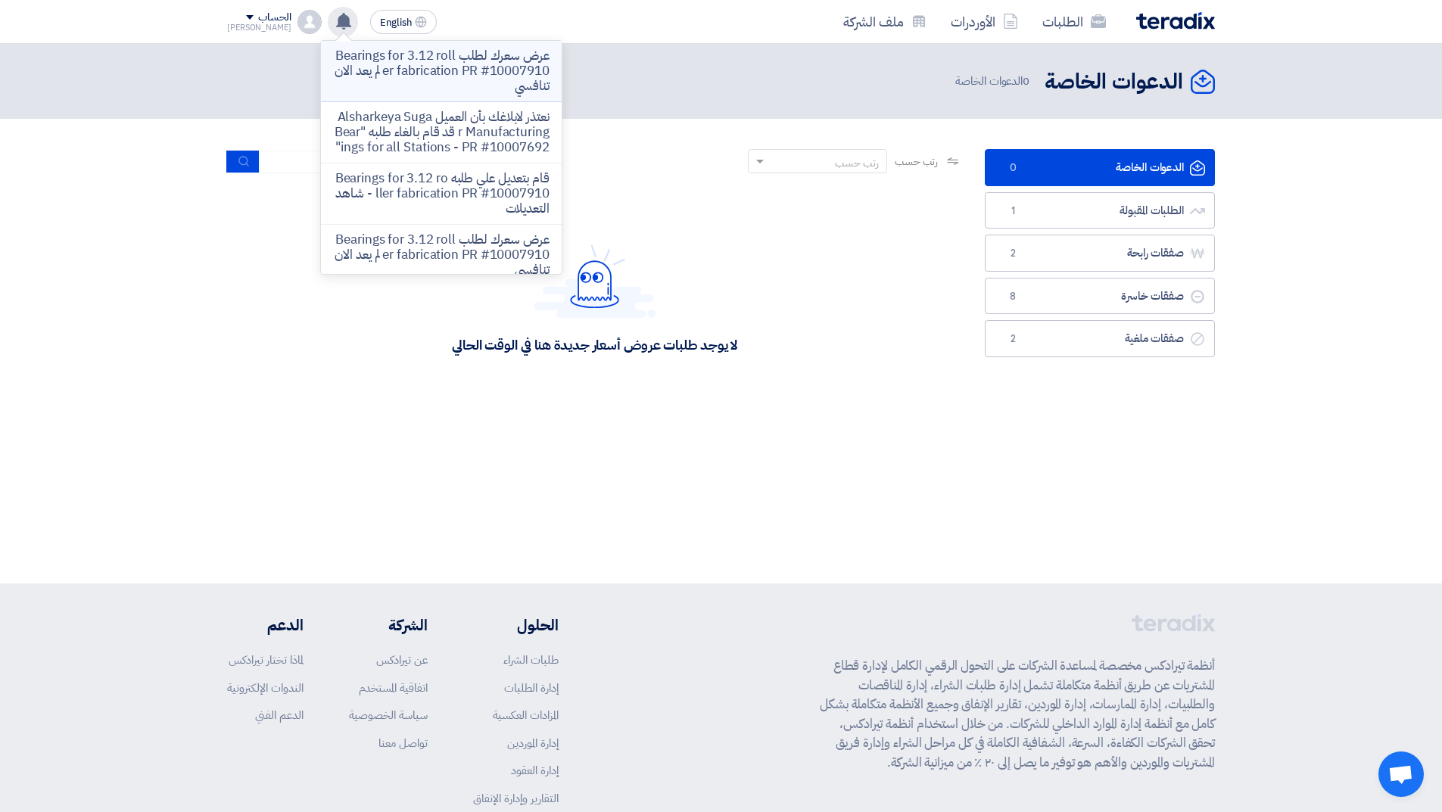
click at [466, 70] on p "عرض سعرك لطلب Bearings for 3.12 roller fabrication PR #10007910 لم يعد الان تنا…" at bounding box center [441, 70] width 217 height 45
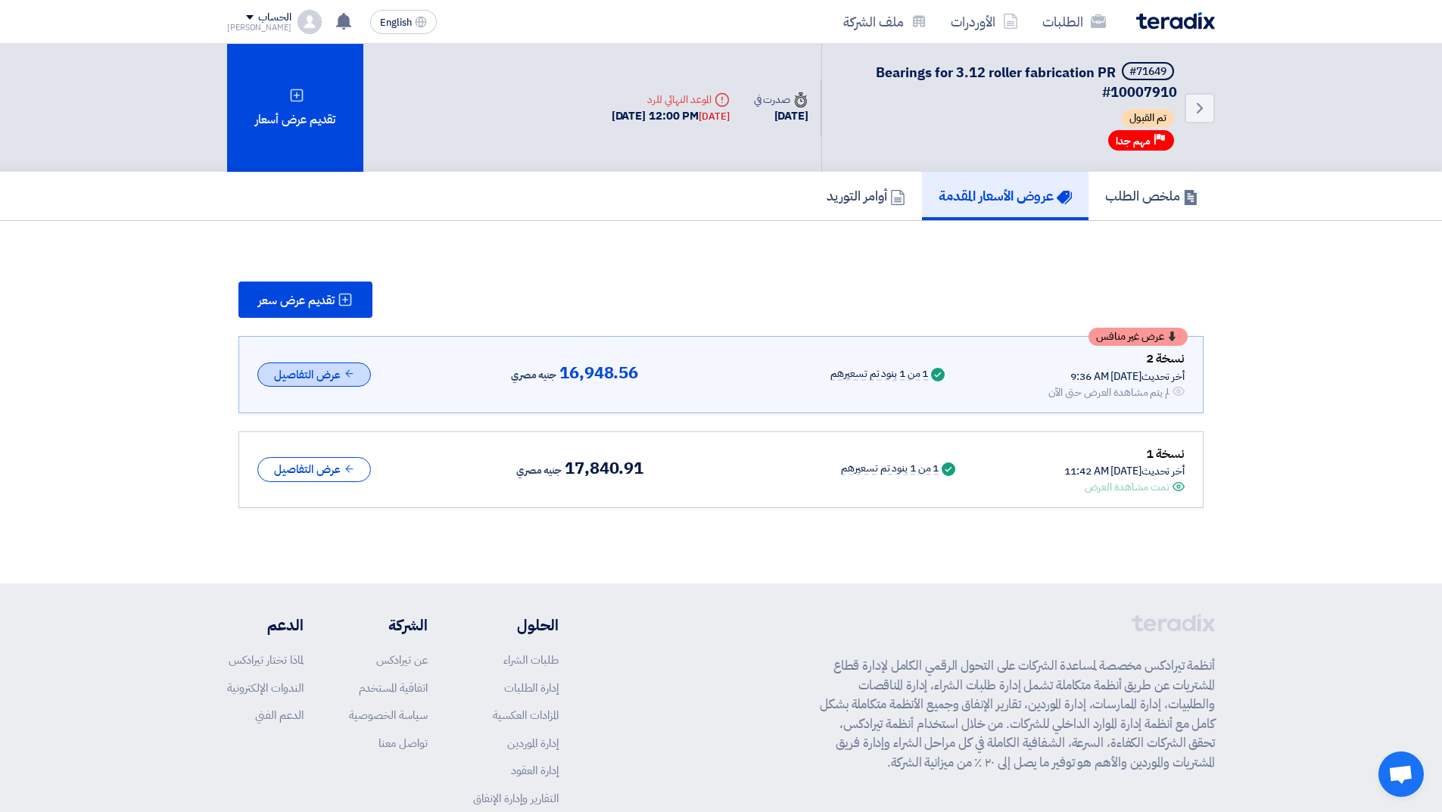
click at [304, 373] on button "عرض التفاصيل" at bounding box center [314, 375] width 114 height 25
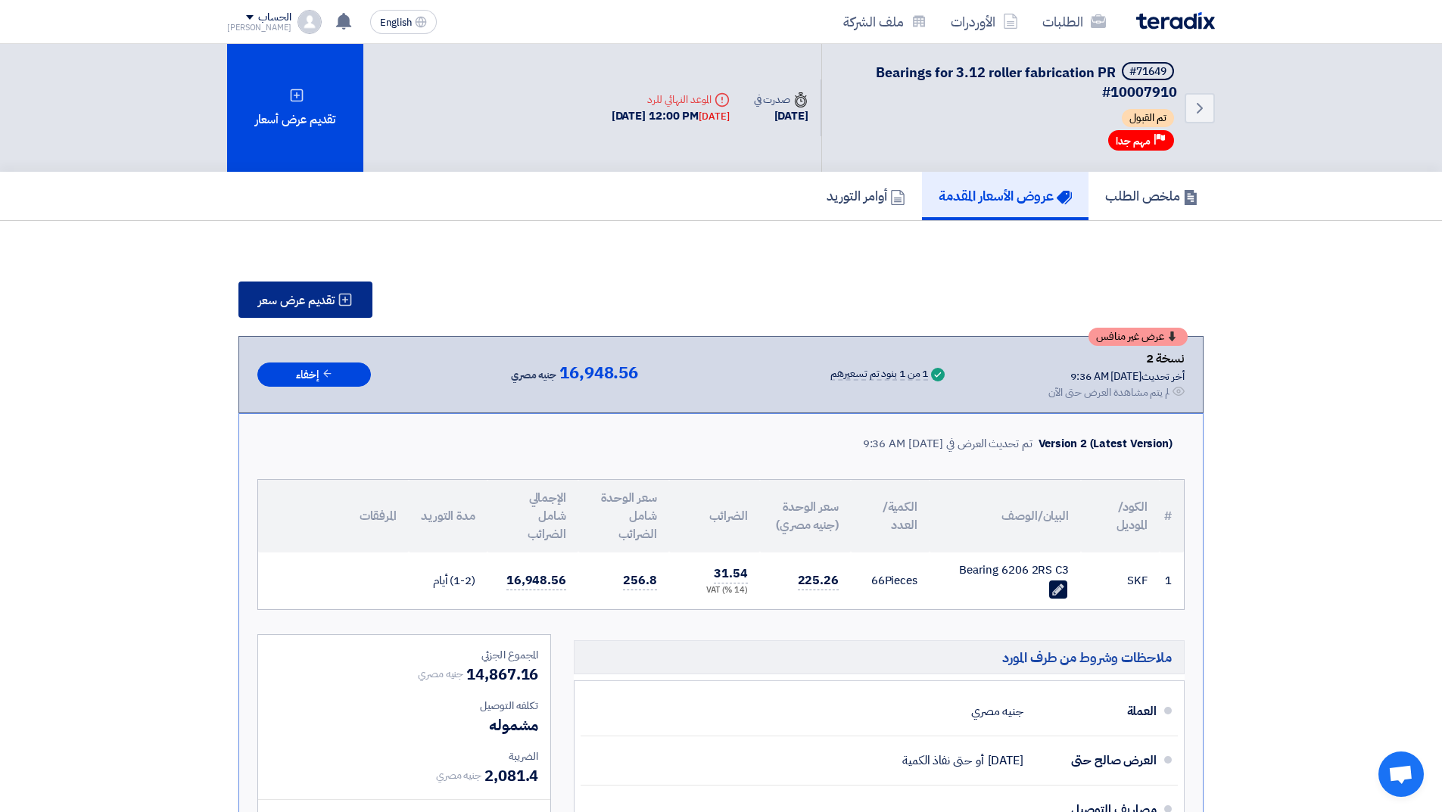
click at [333, 302] on span "تقديم عرض سعر" at bounding box center [296, 301] width 76 height 12
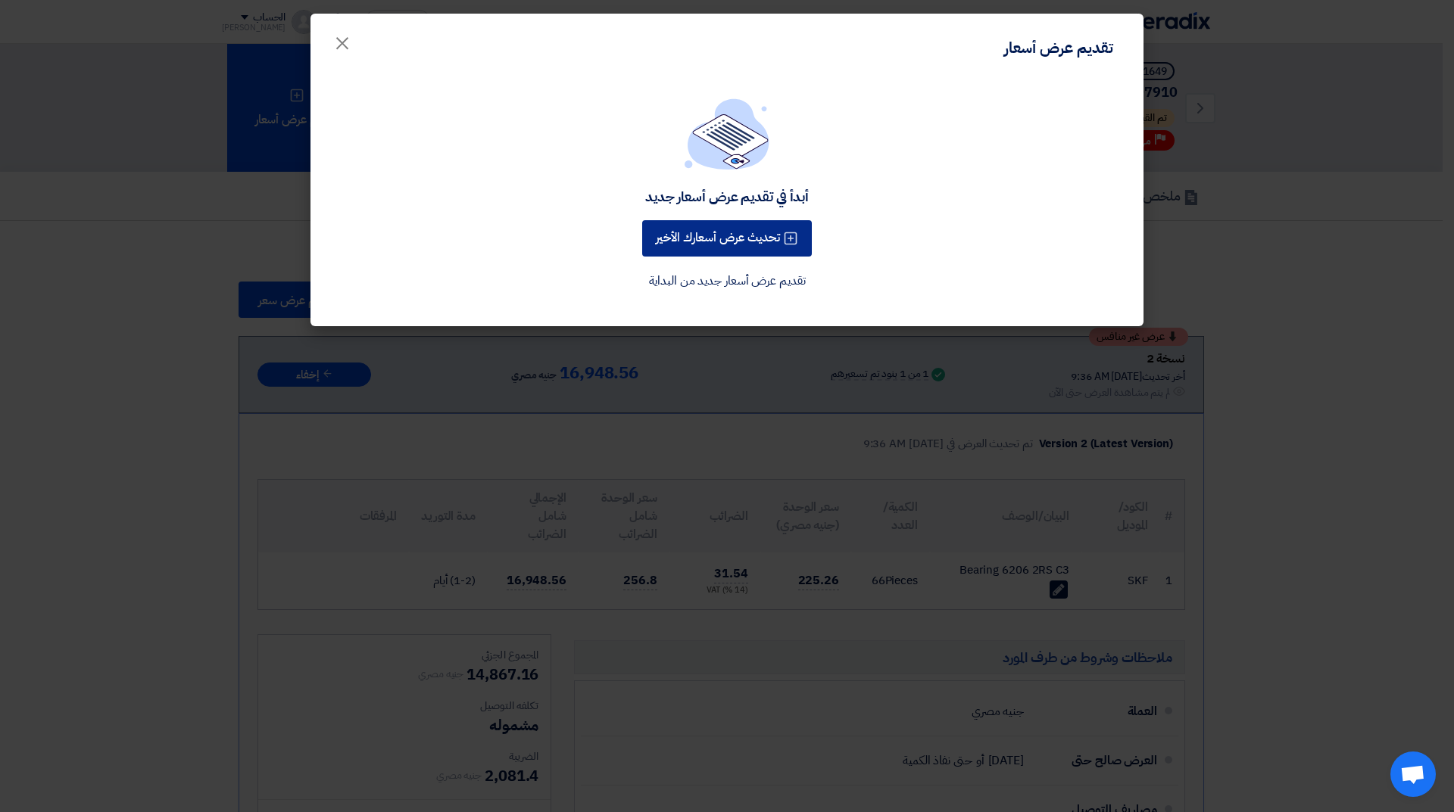
click at [747, 248] on button "تحديث عرض أسعارك الأخير" at bounding box center [727, 238] width 170 height 36
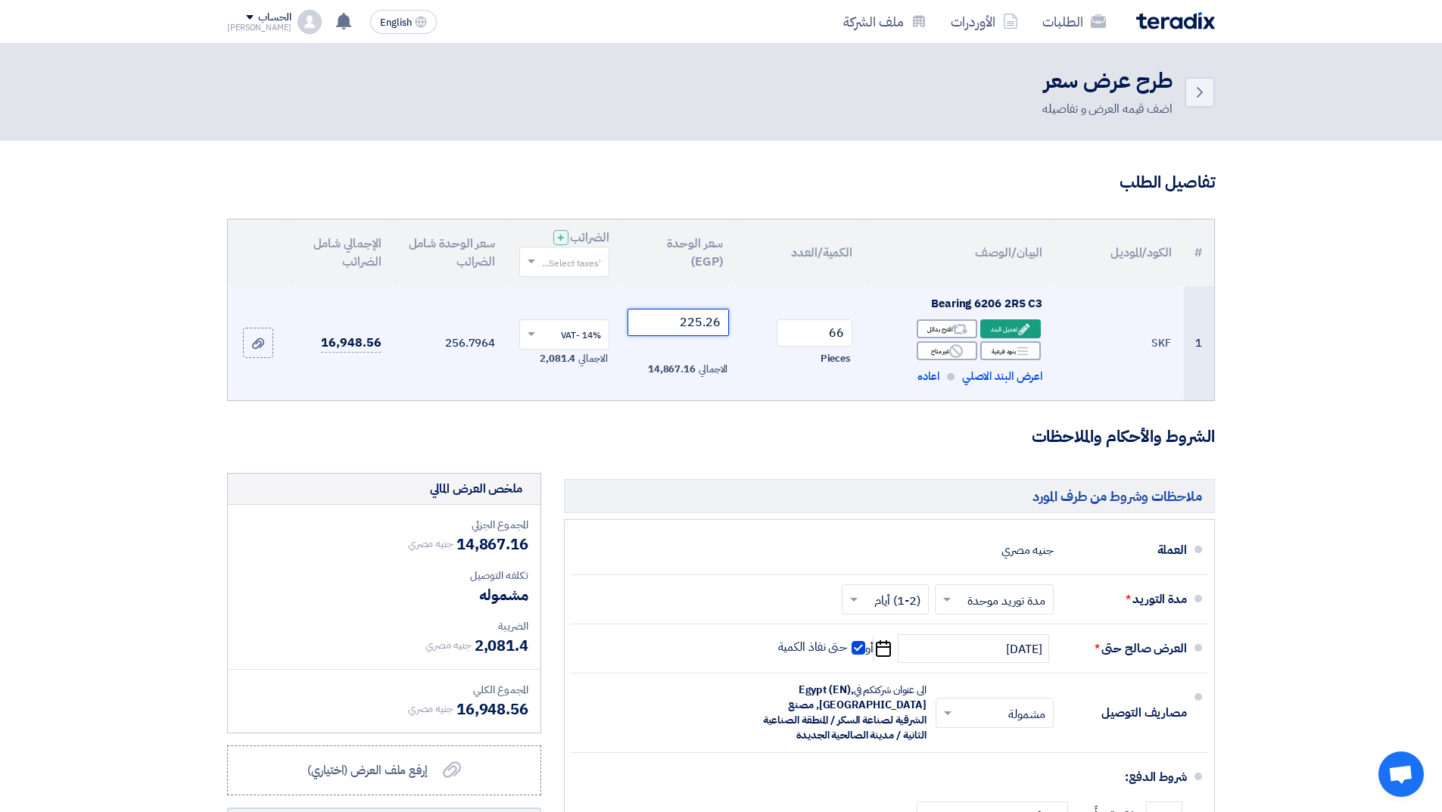
click at [688, 319] on input "225.26" at bounding box center [679, 322] width 102 height 27
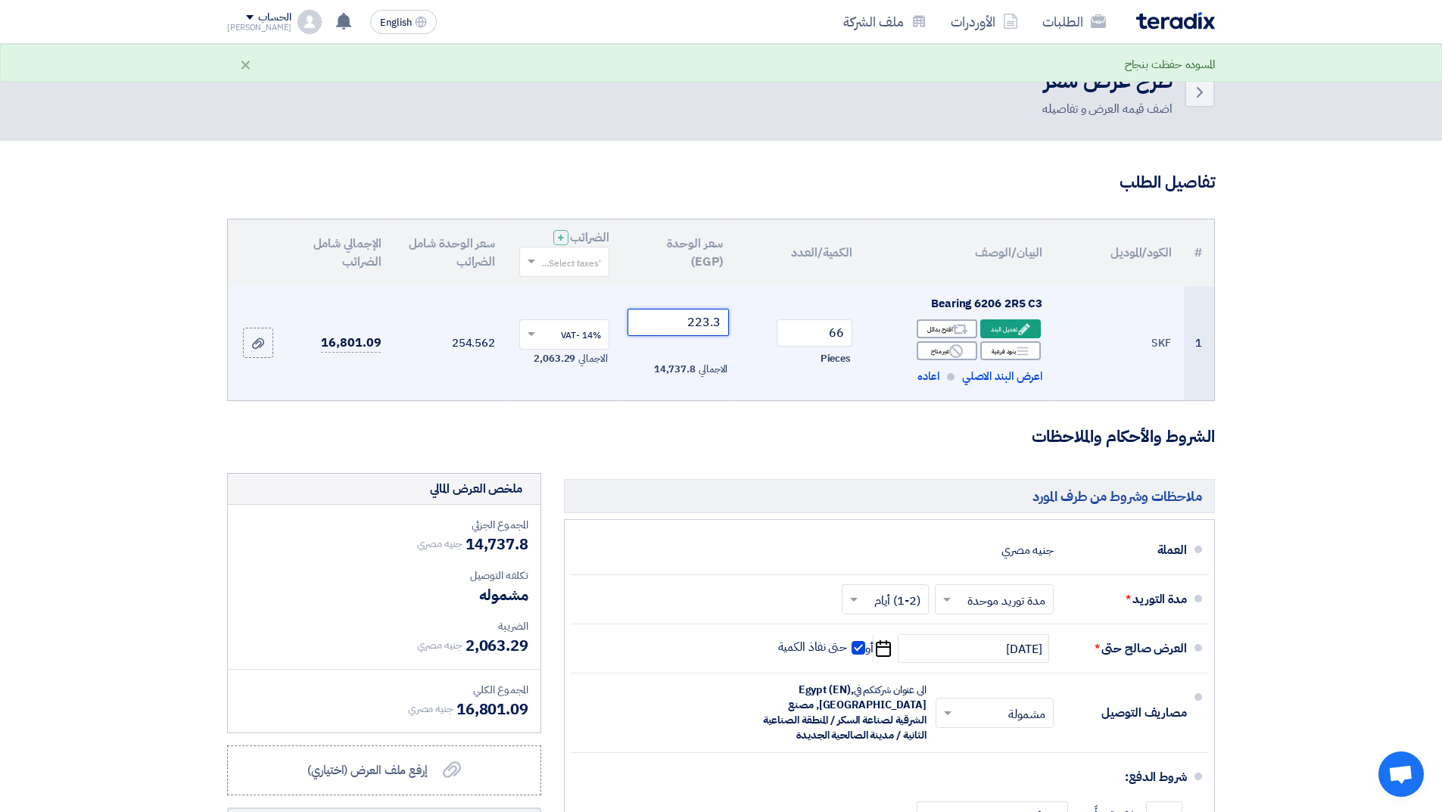
type input "223.3"
click at [227, 808] on button "Draft تعديل المسوده" at bounding box center [384, 826] width 314 height 36
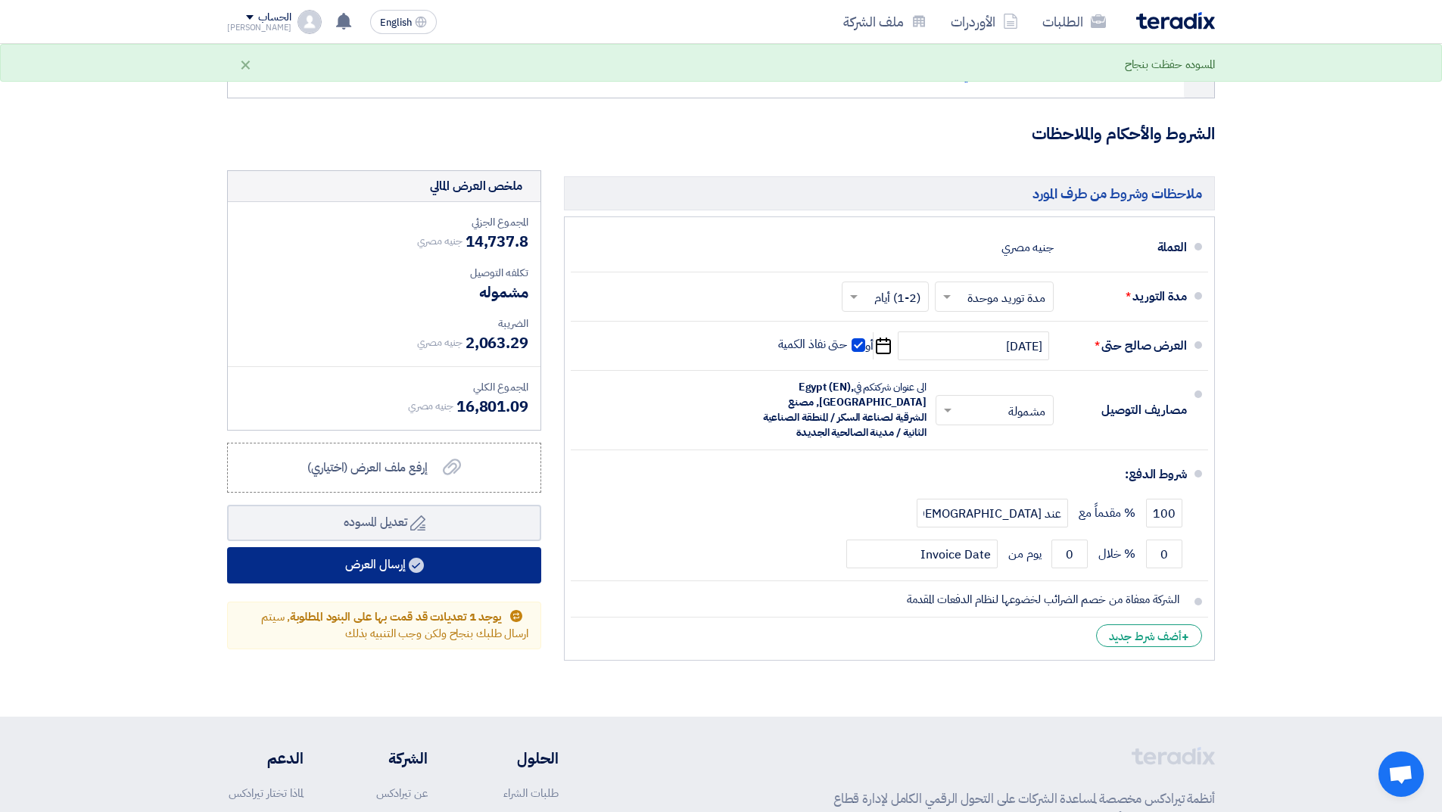
click at [430, 564] on button "إرسال العرض" at bounding box center [384, 565] width 314 height 36
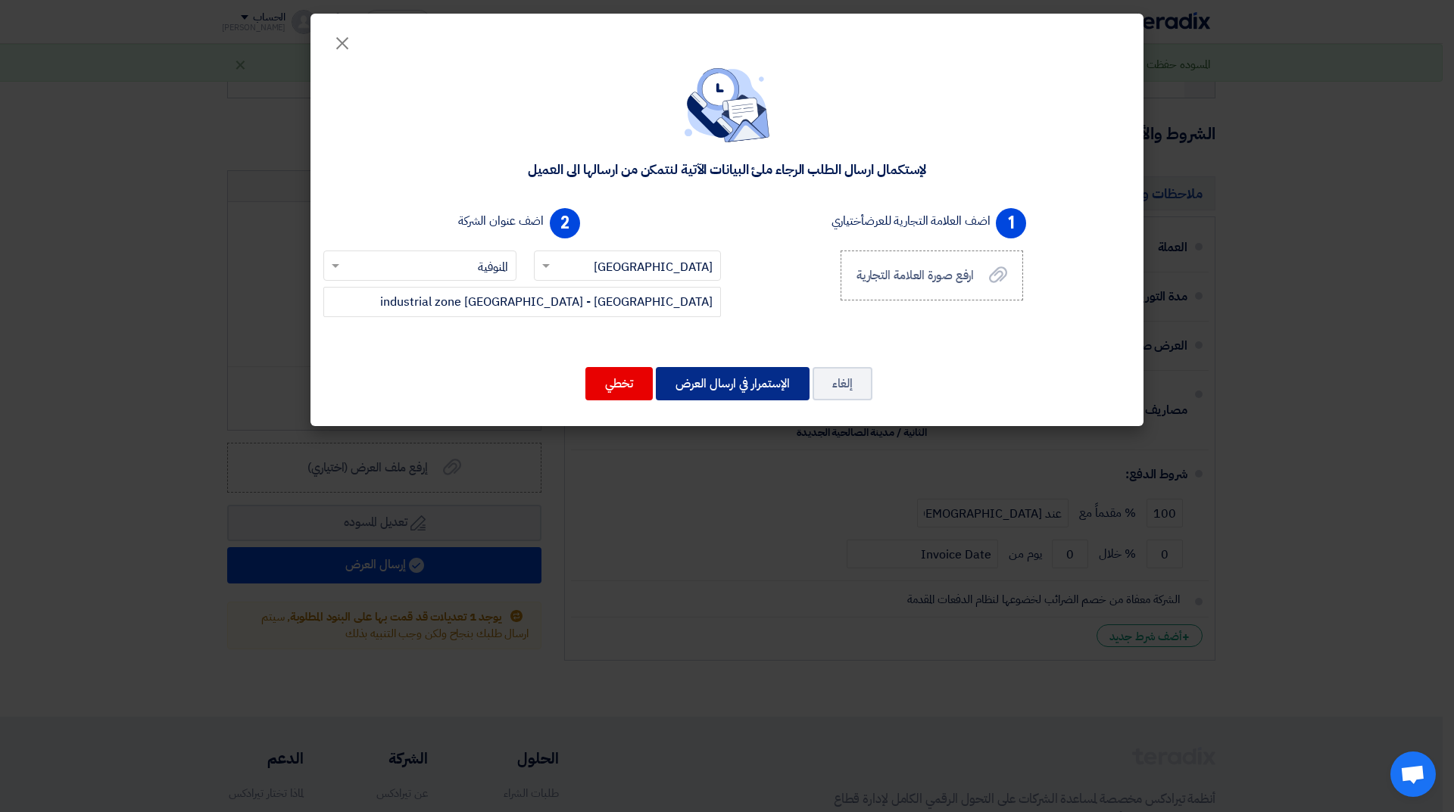
click at [776, 388] on button "الإستمرار في ارسال العرض" at bounding box center [733, 383] width 154 height 33
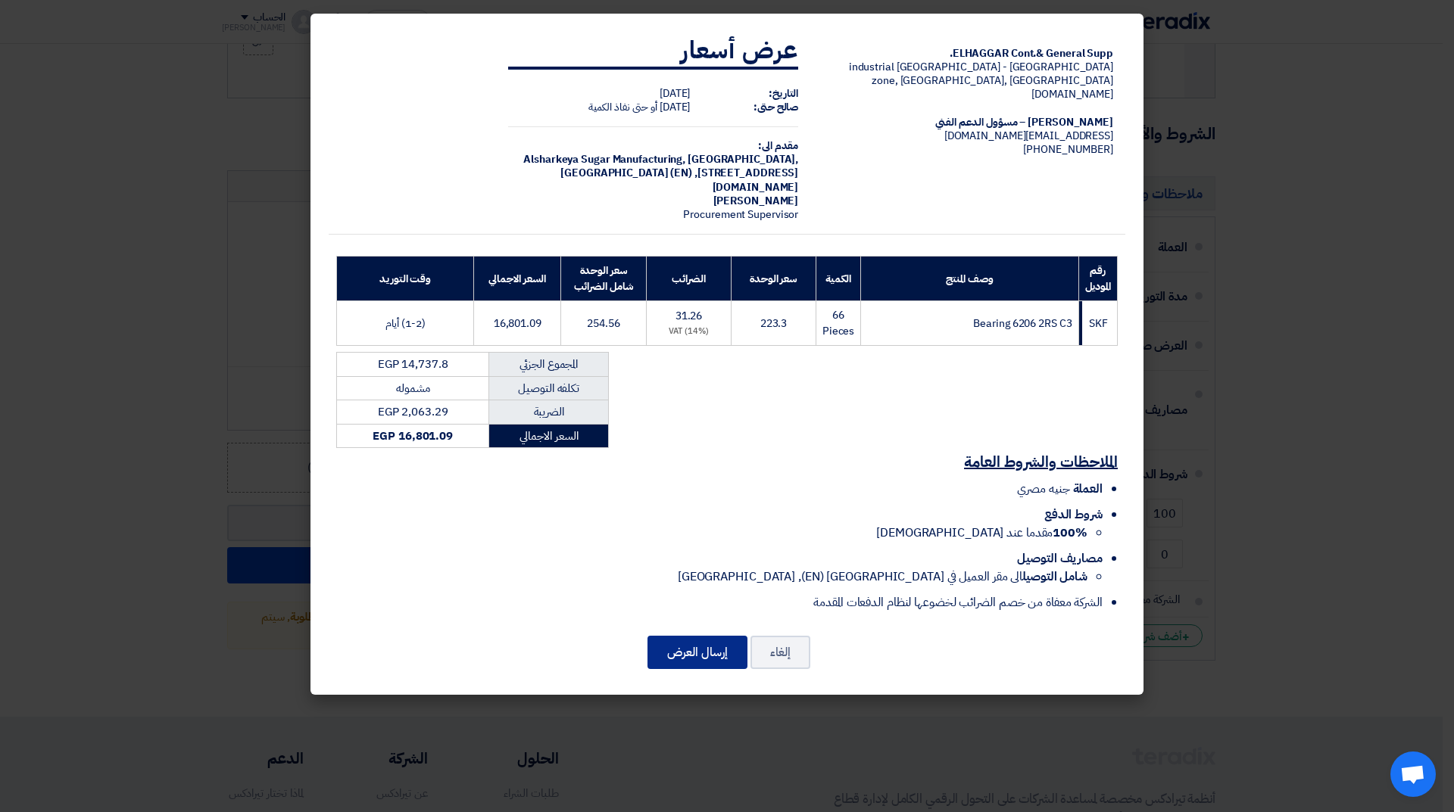
click at [689, 656] on button "إرسال العرض" at bounding box center [697, 652] width 100 height 33
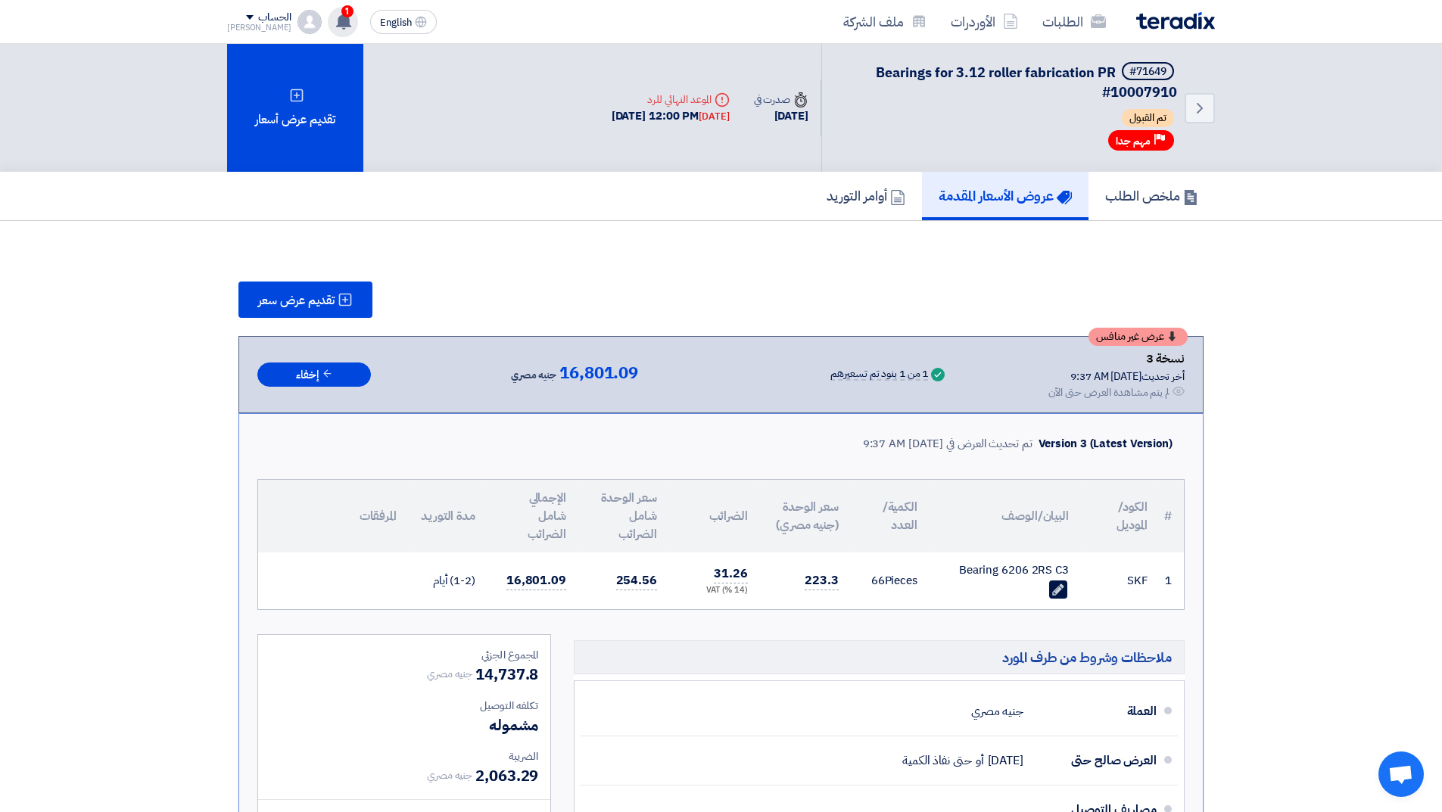
click at [335, 20] on icon at bounding box center [343, 21] width 17 height 17
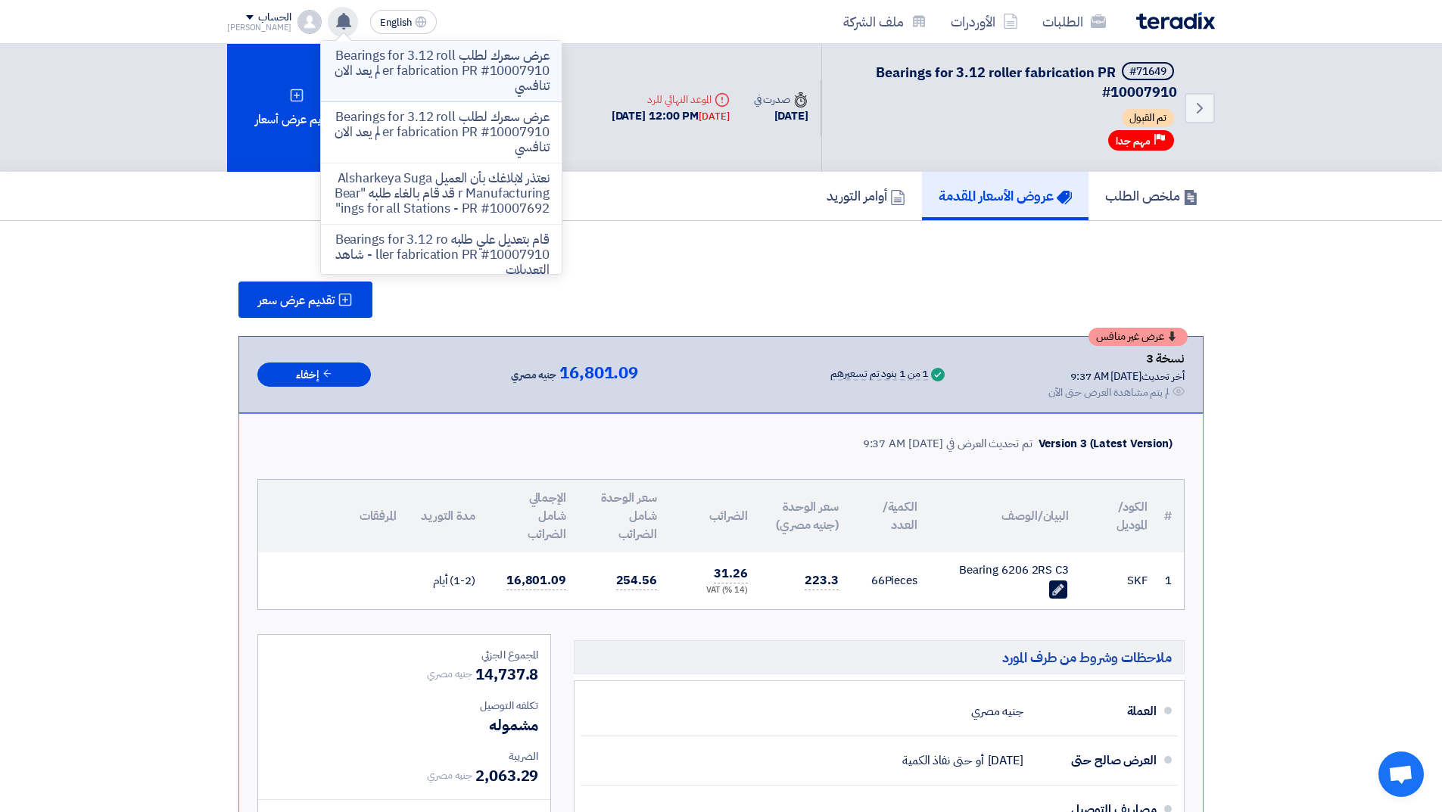
click at [482, 76] on p "عرض سعرك لطلب Bearings for 3.12 roller fabrication PR #10007910 لم يعد الان تنا…" at bounding box center [441, 70] width 217 height 45
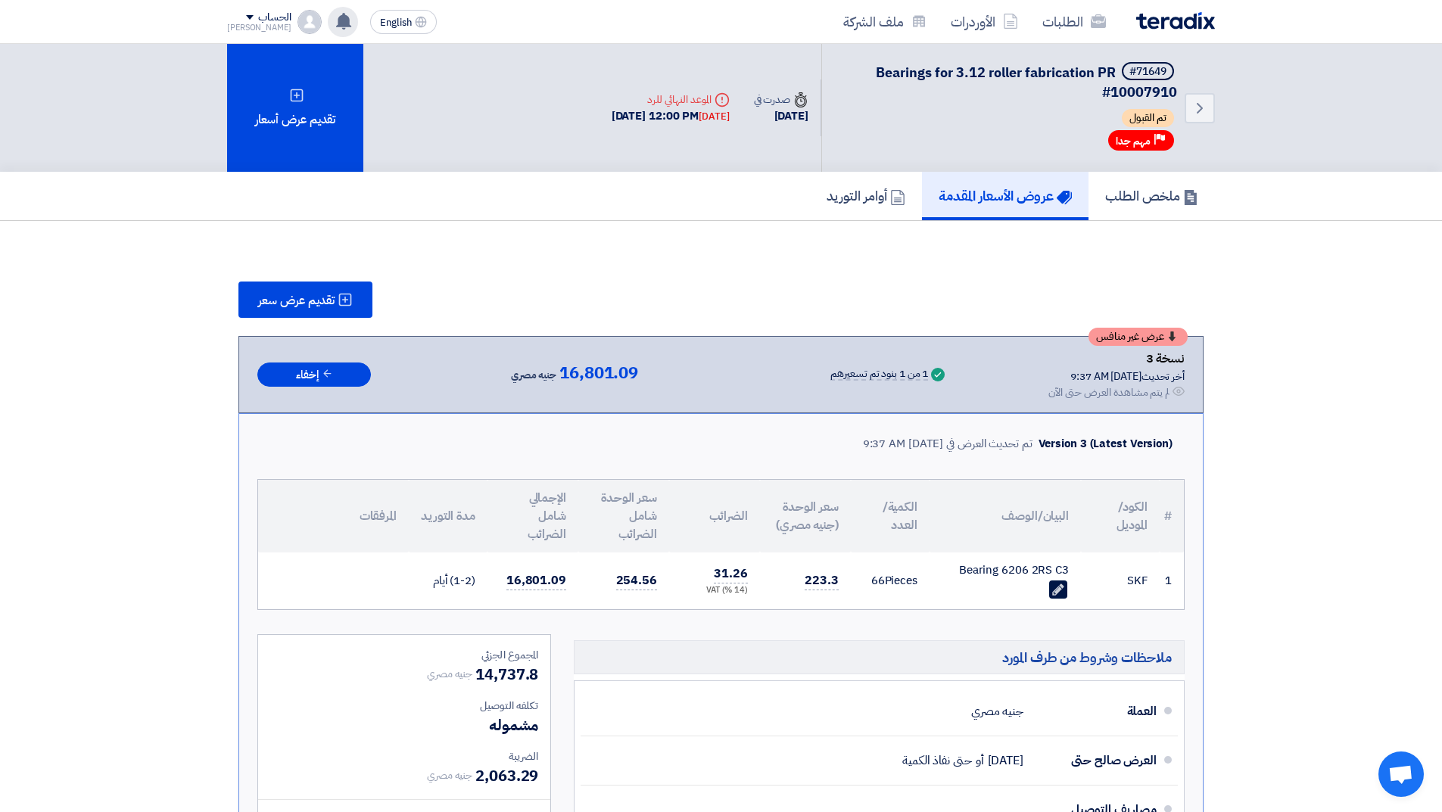
click at [1155, 21] on img at bounding box center [1176, 20] width 79 height 17
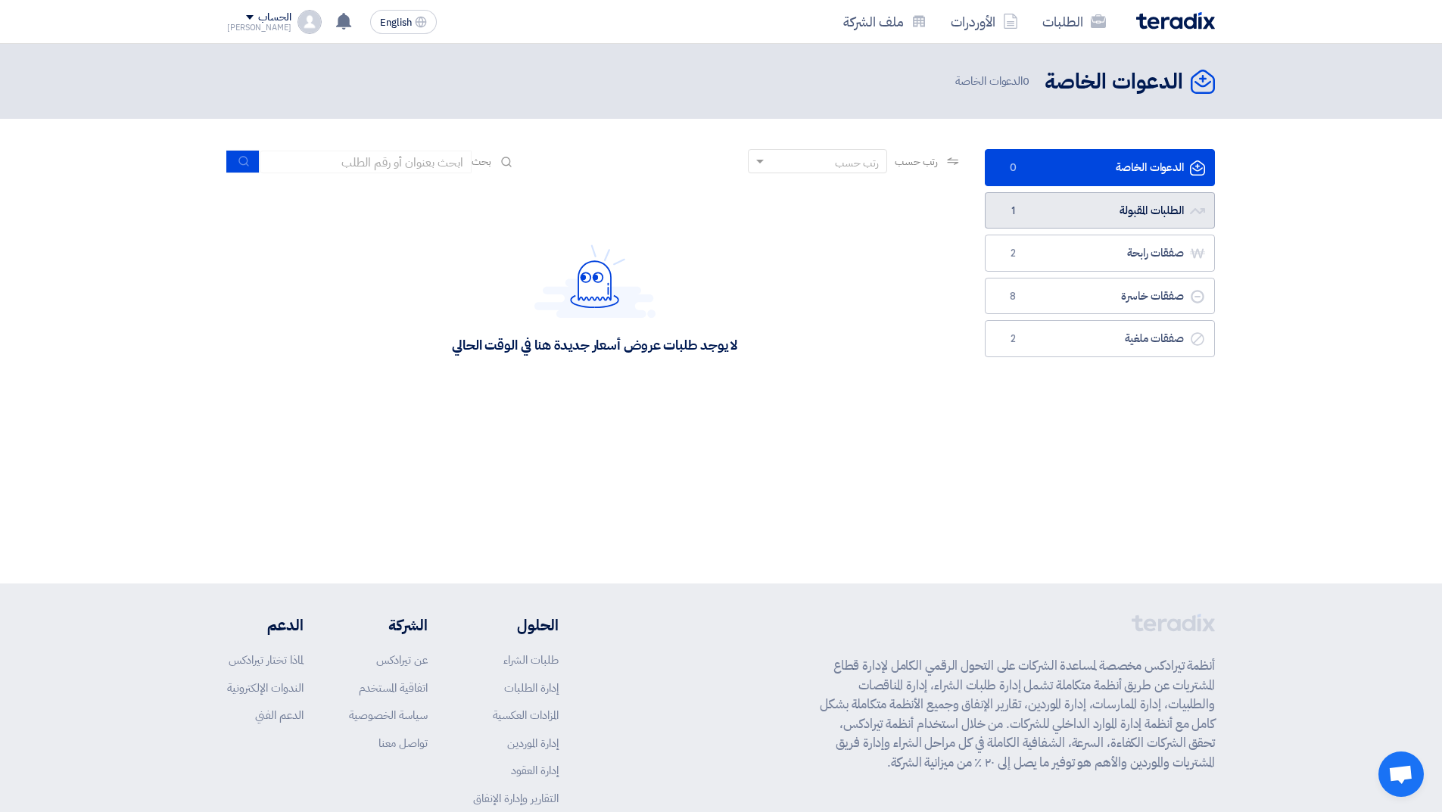
click at [1031, 225] on link "الطلبات المقبولة الطلبات المقبولة 1" at bounding box center [1100, 210] width 230 height 37
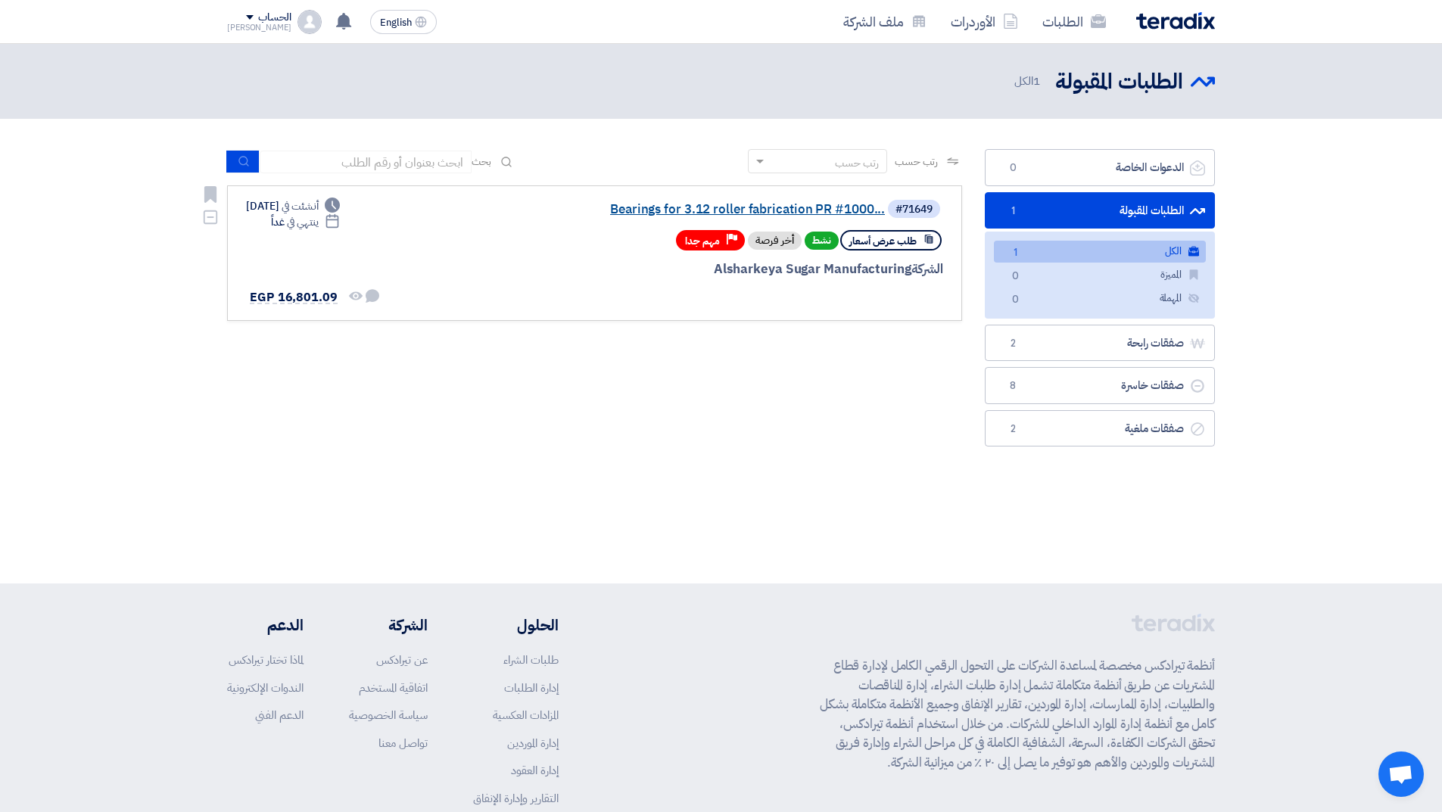
click at [734, 206] on link "Bearings for 3.12 roller fabrication PR #1000..." at bounding box center [733, 210] width 303 height 14
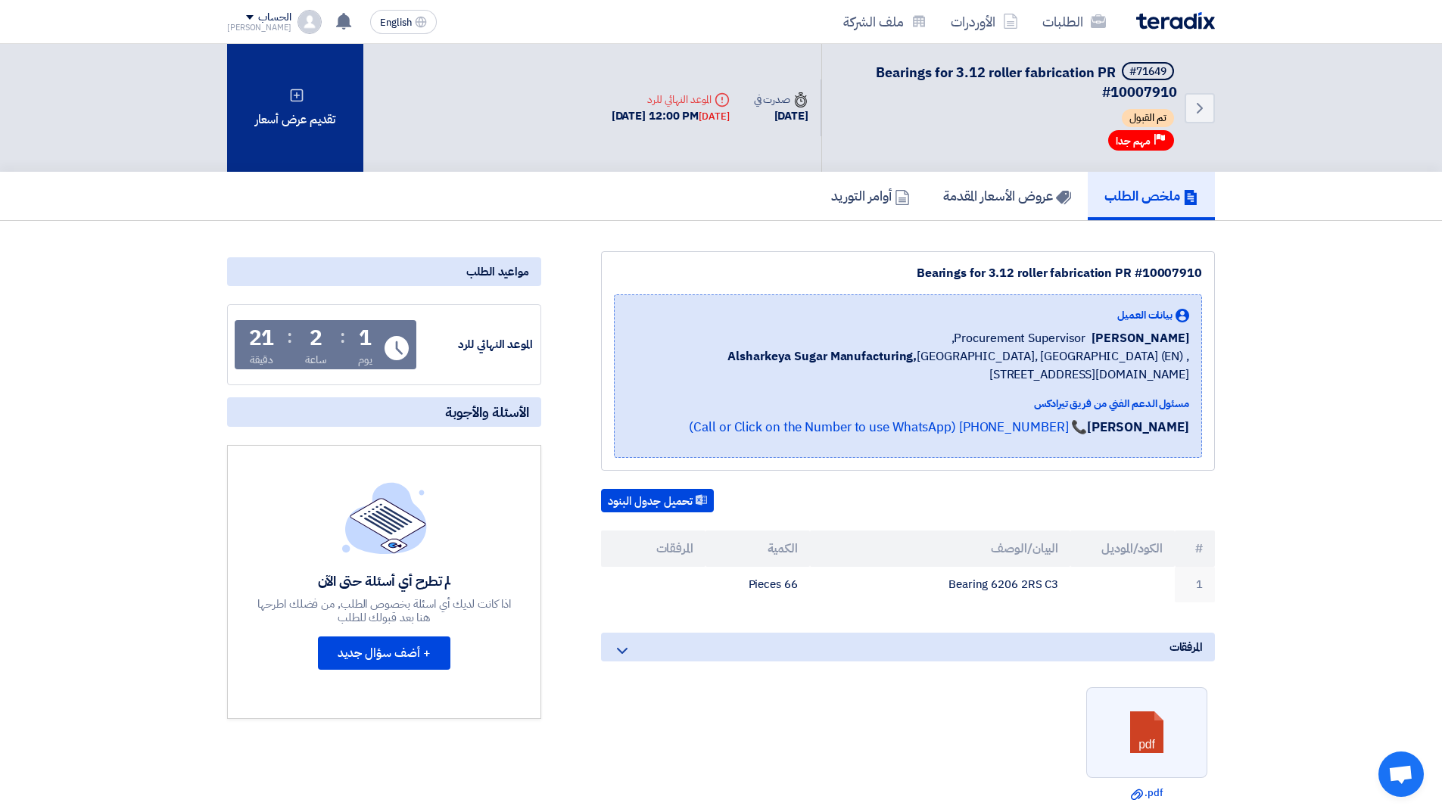
click at [301, 101] on icon at bounding box center [296, 95] width 15 height 15
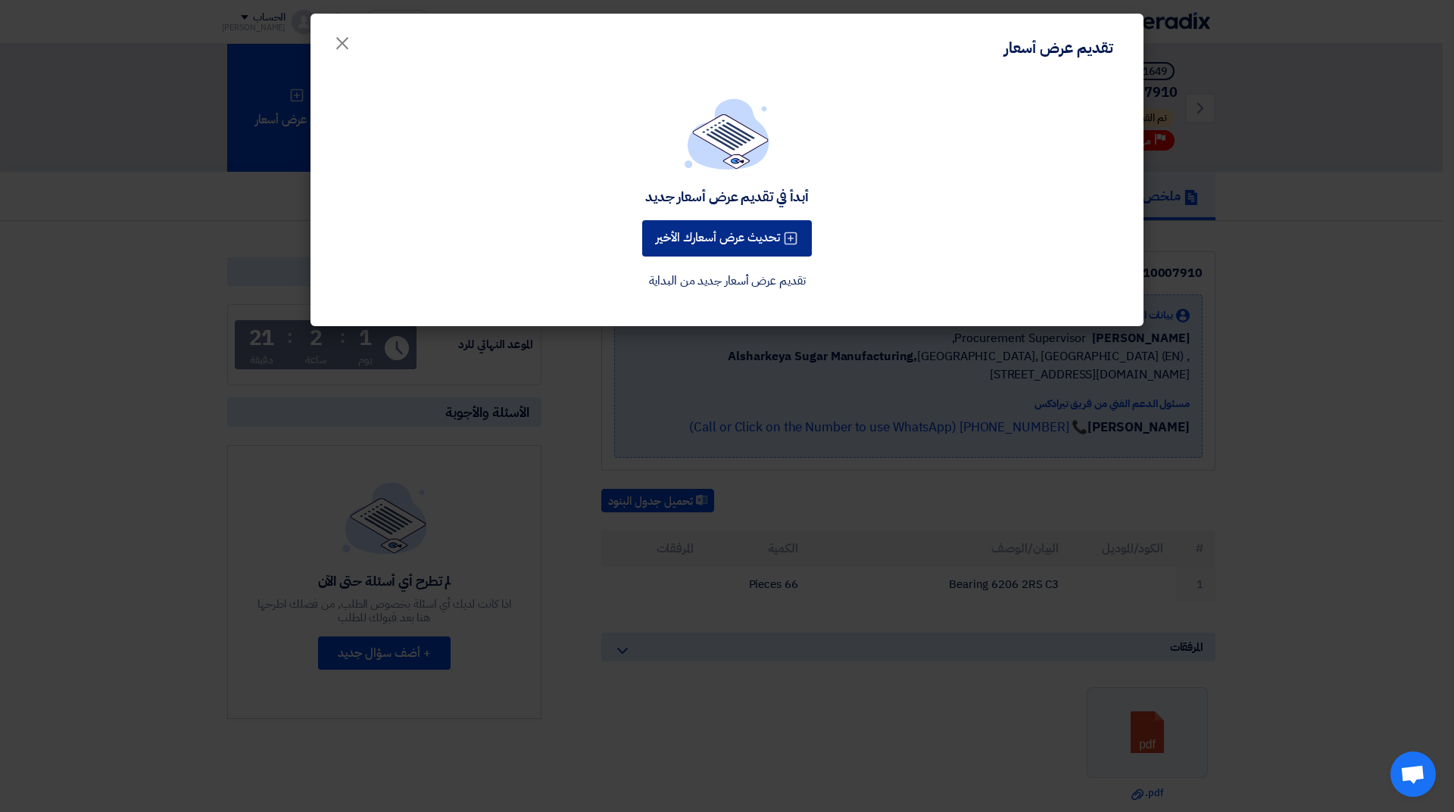
click at [737, 248] on button "تحديث عرض أسعارك الأخير" at bounding box center [727, 238] width 170 height 36
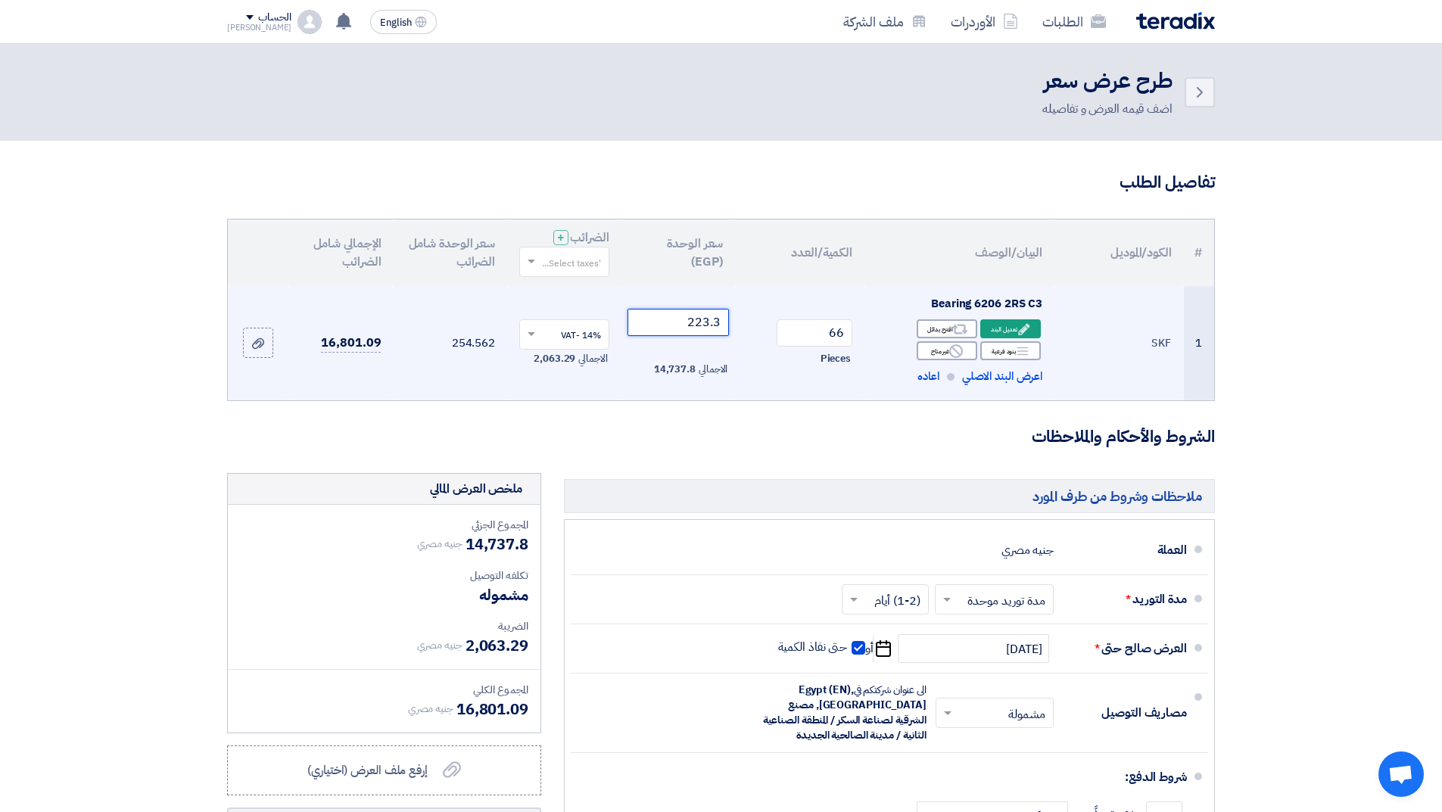
click at [697, 318] on input "223.3" at bounding box center [679, 322] width 102 height 27
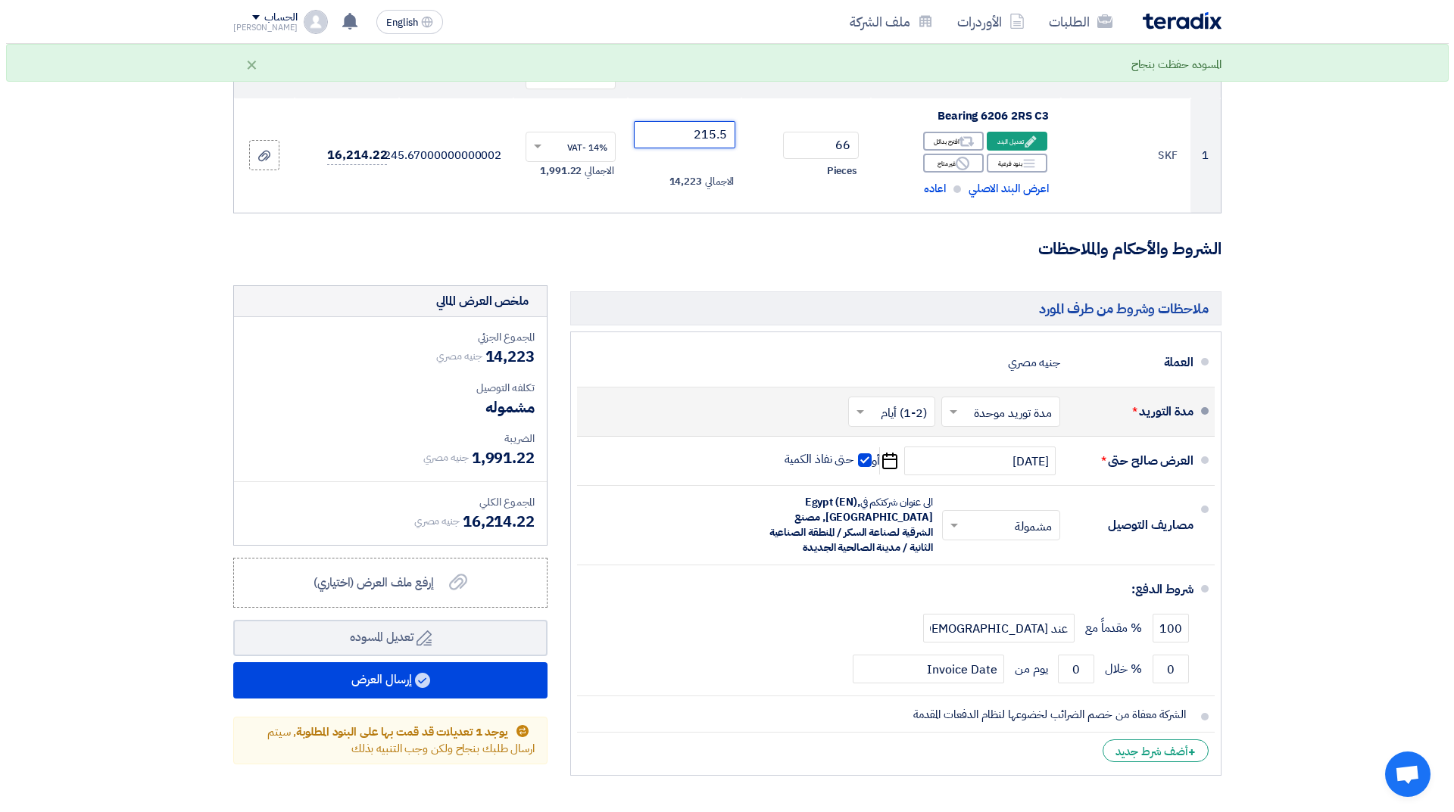
scroll to position [227, 0]
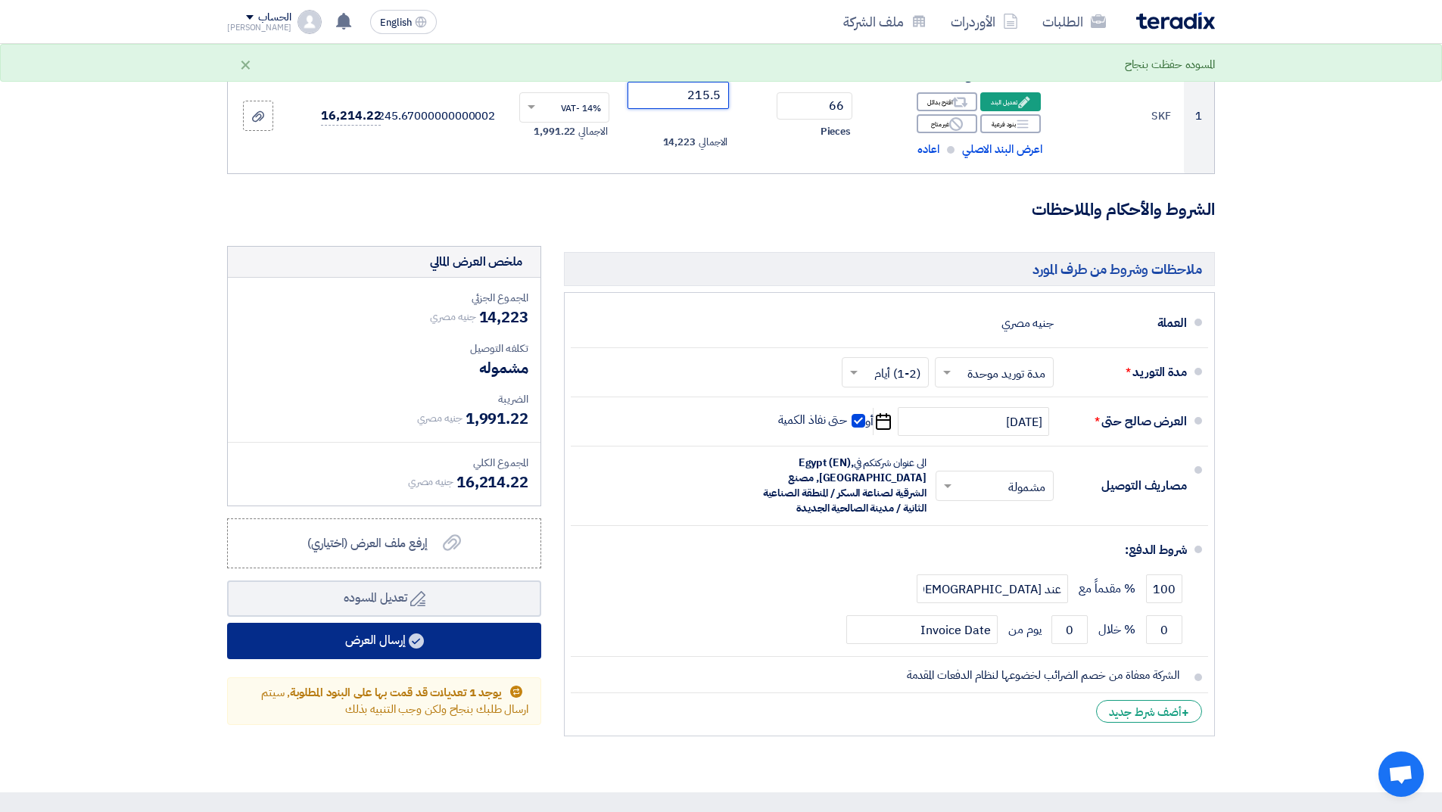
type input "215.5"
click at [415, 631] on button "إرسال العرض" at bounding box center [384, 641] width 314 height 36
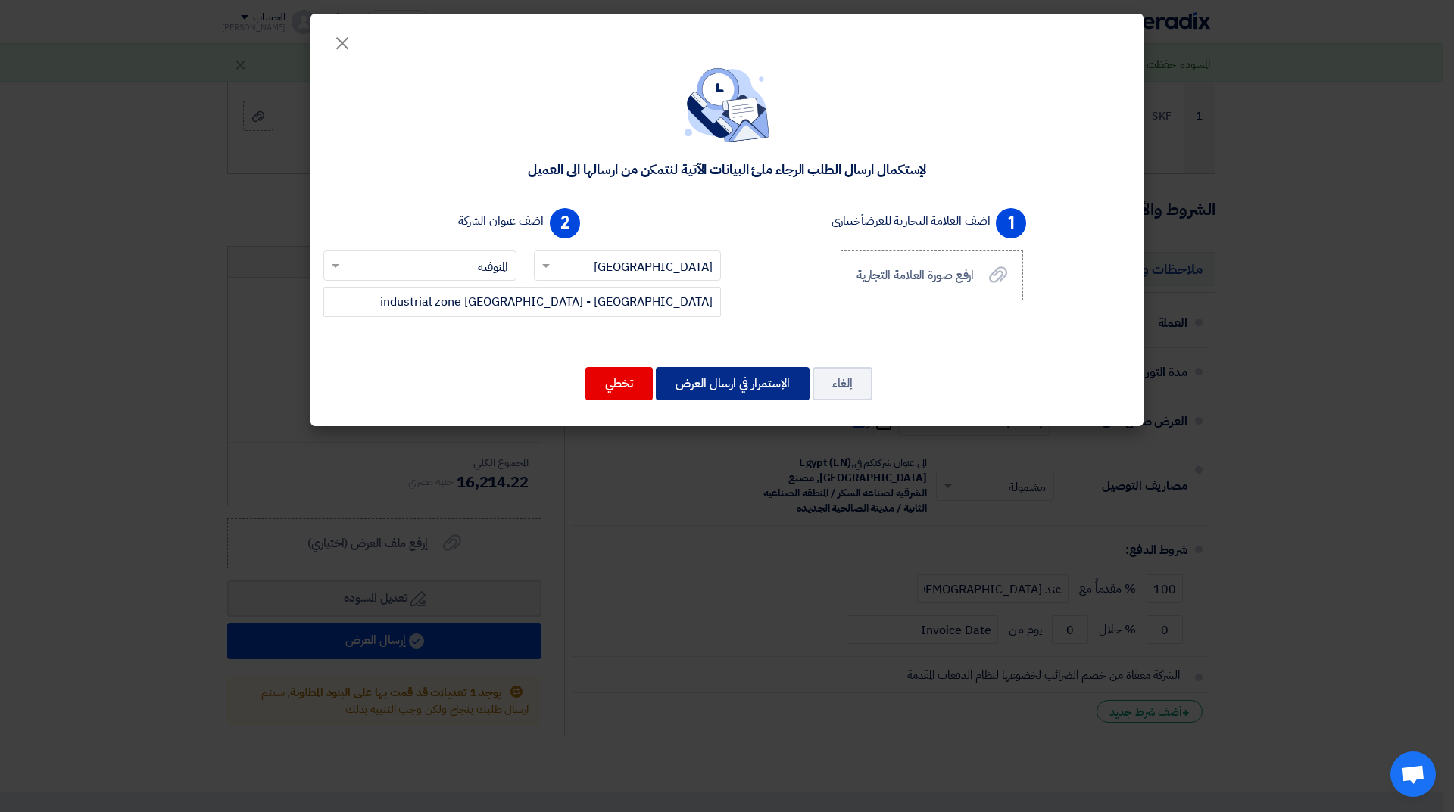
click at [734, 379] on button "الإستمرار في ارسال العرض" at bounding box center [733, 383] width 154 height 33
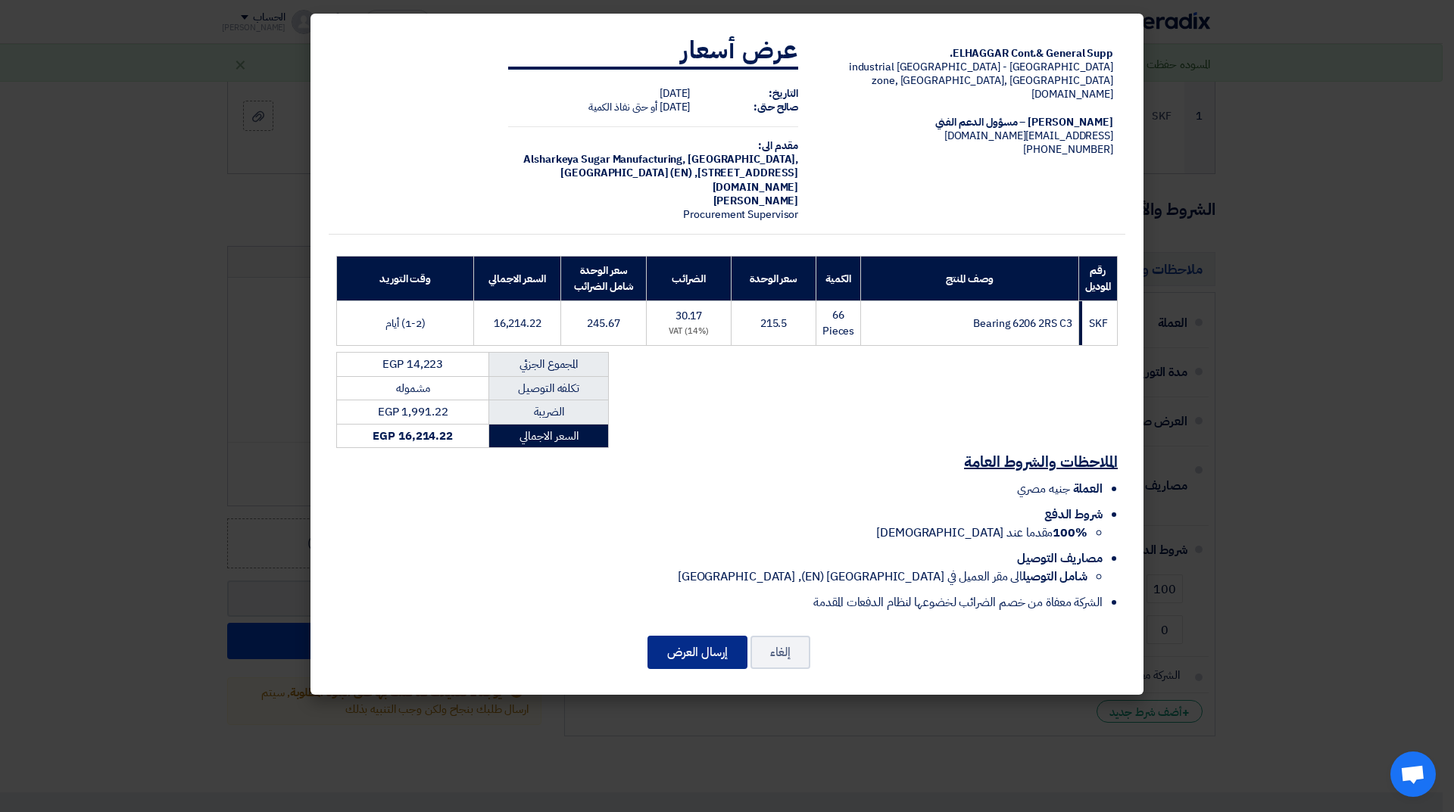
click at [691, 647] on button "إرسال العرض" at bounding box center [697, 652] width 100 height 33
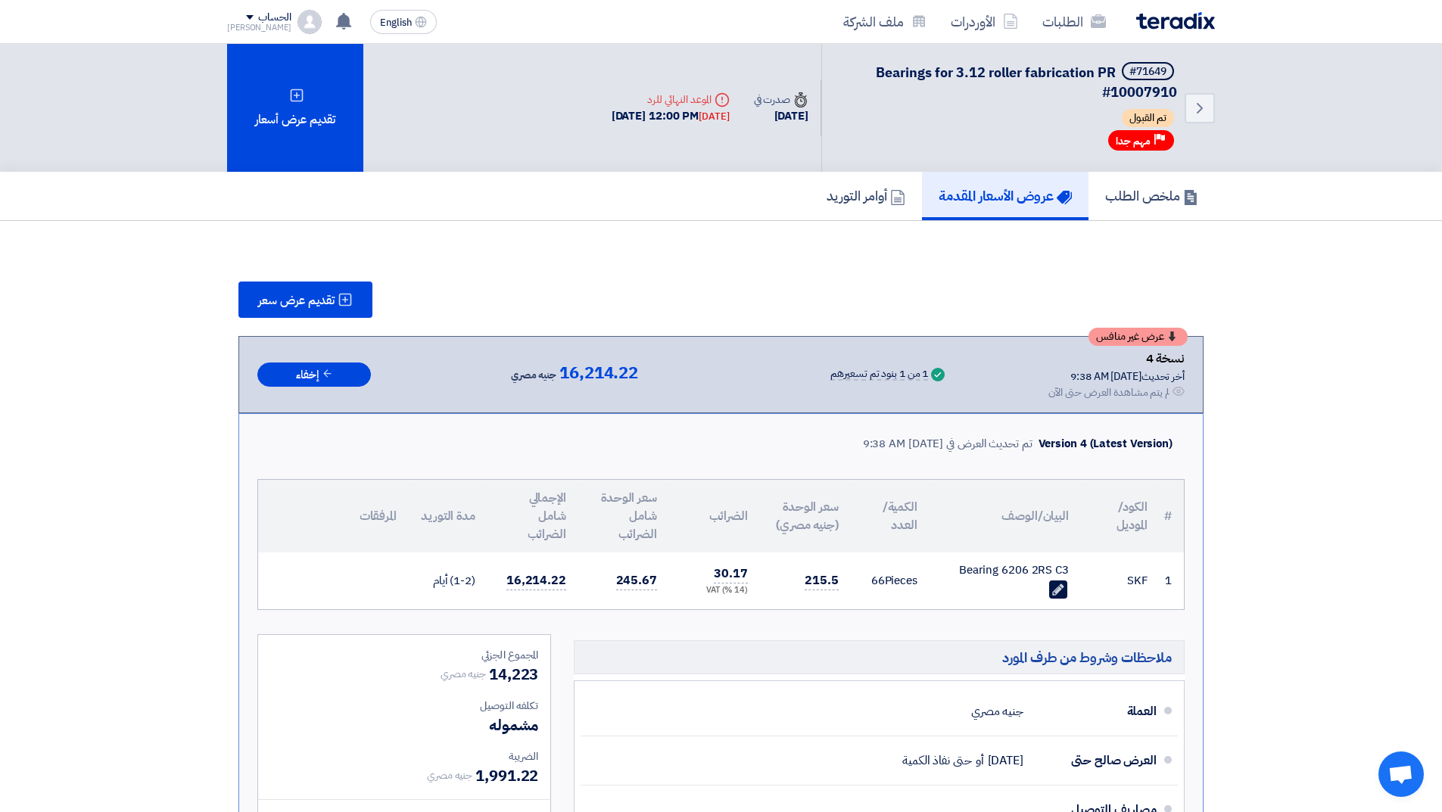
click at [1155, 5] on div "الطلبات الأوردرات ملف الشركة" at bounding box center [918, 22] width 593 height 36
click at [1157, 13] on img at bounding box center [1176, 20] width 79 height 17
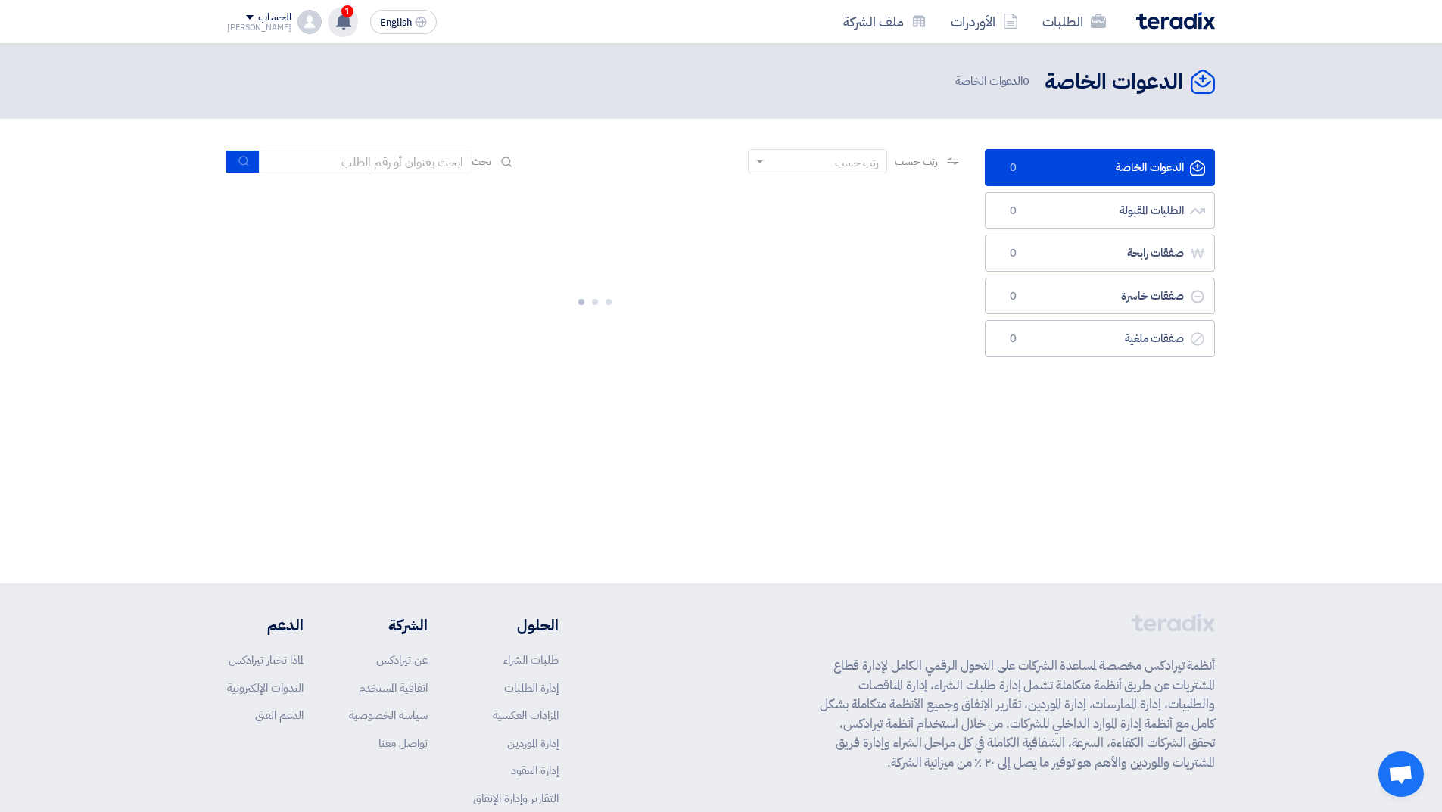
click at [336, 25] on use at bounding box center [343, 21] width 15 height 17
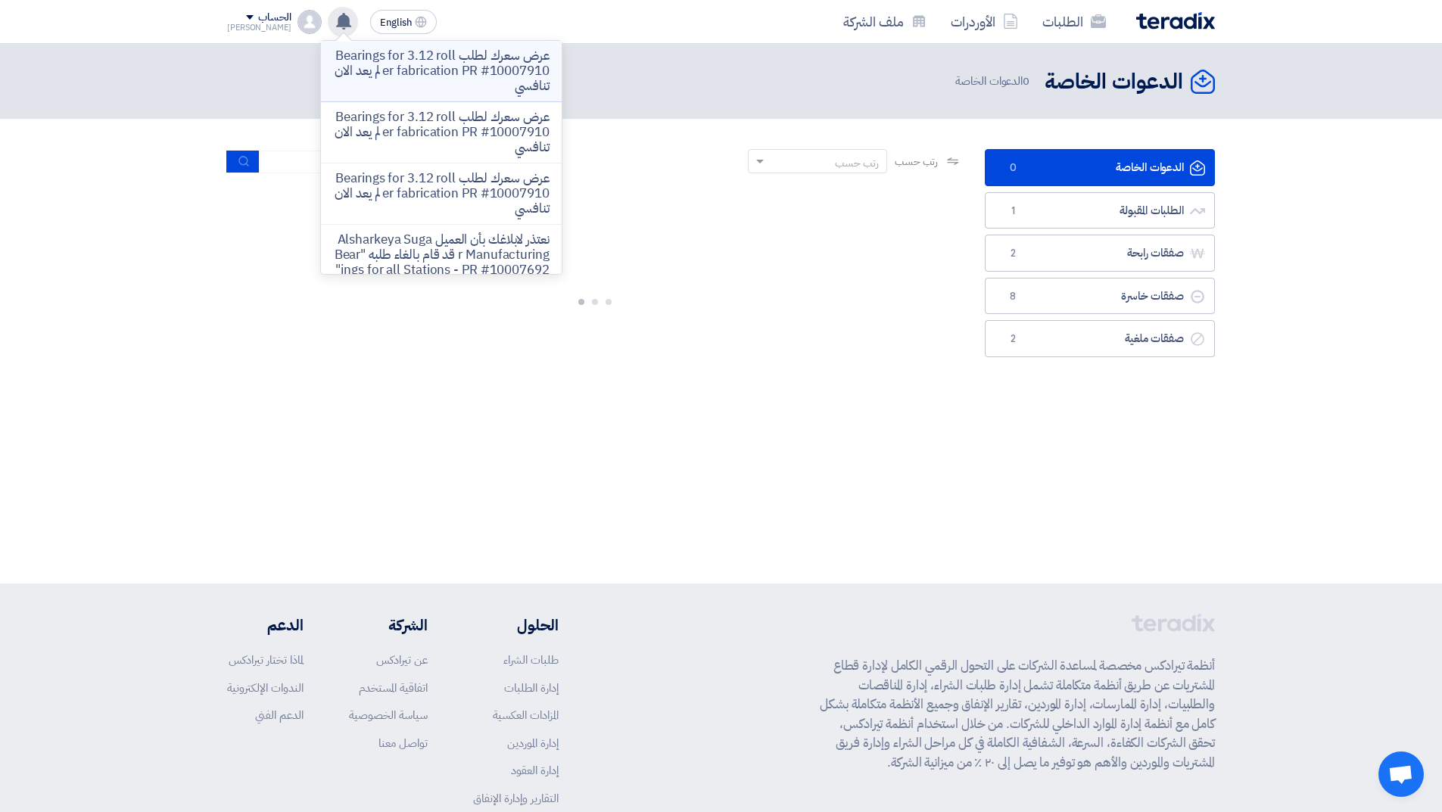
click at [433, 67] on p "عرض سعرك لطلب Bearings for 3.12 roller fabrication PR #10007910 لم يعد الان تنا…" at bounding box center [441, 70] width 217 height 45
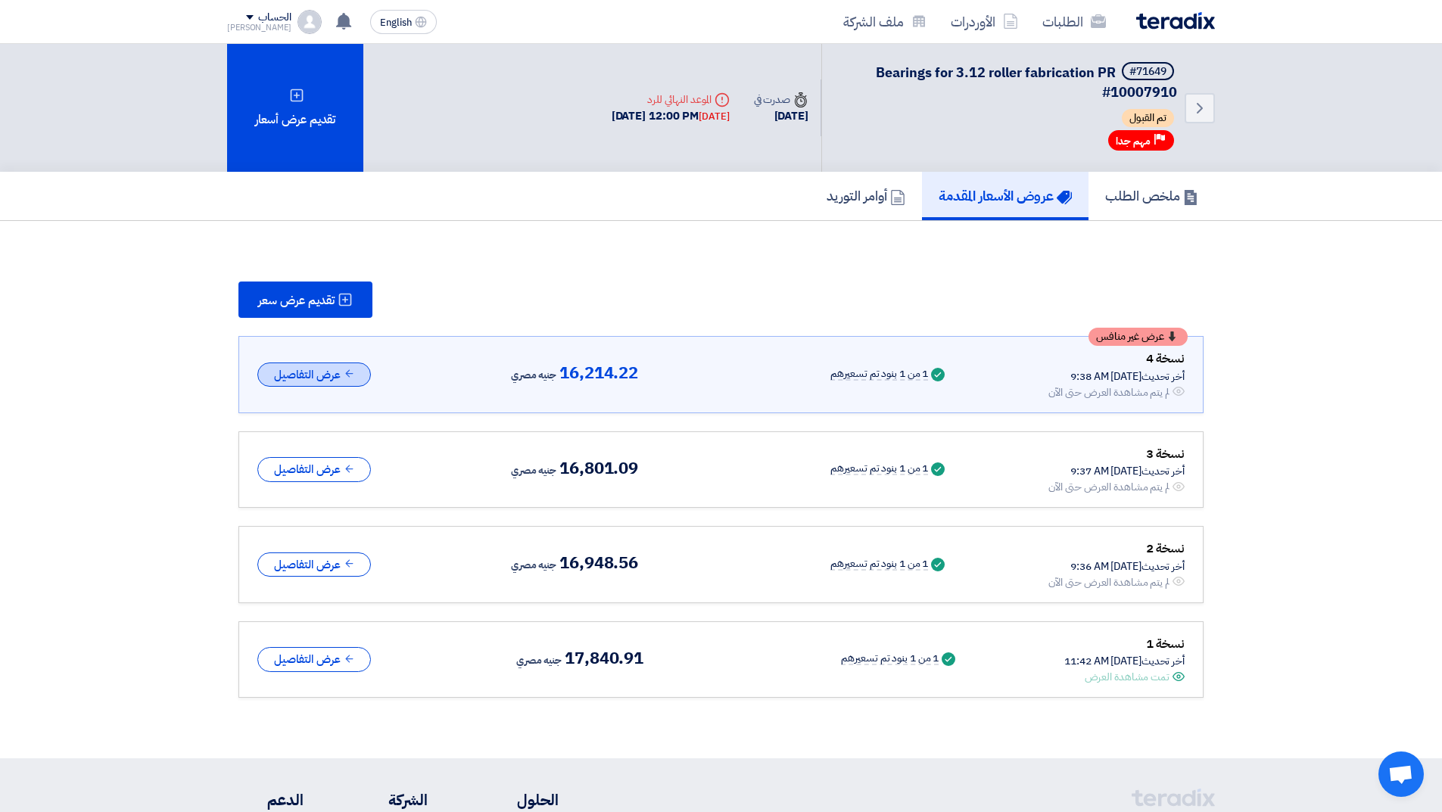
click at [325, 383] on button "عرض التفاصيل" at bounding box center [314, 375] width 114 height 25
